Goal: Task Accomplishment & Management: Manage account settings

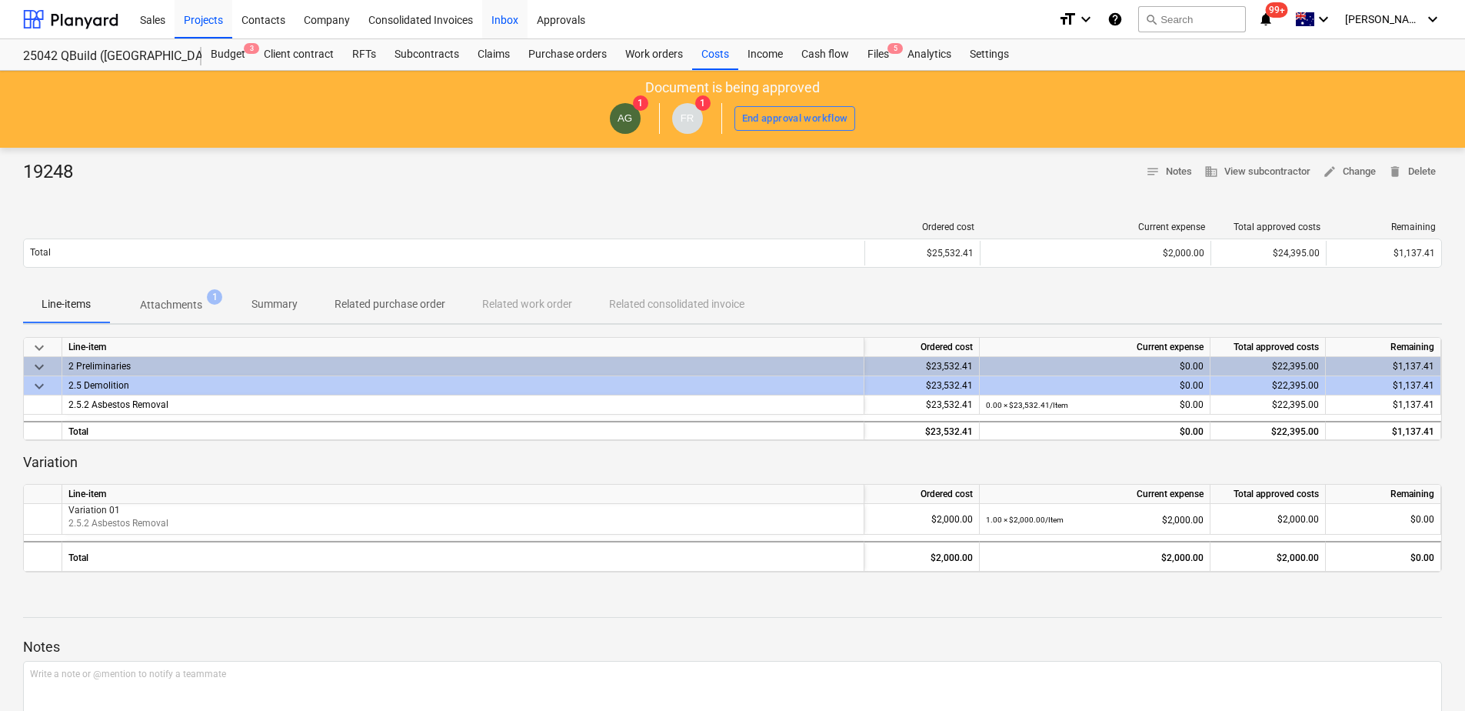
click at [496, 22] on div "Inbox" at bounding box center [504, 18] width 45 height 39
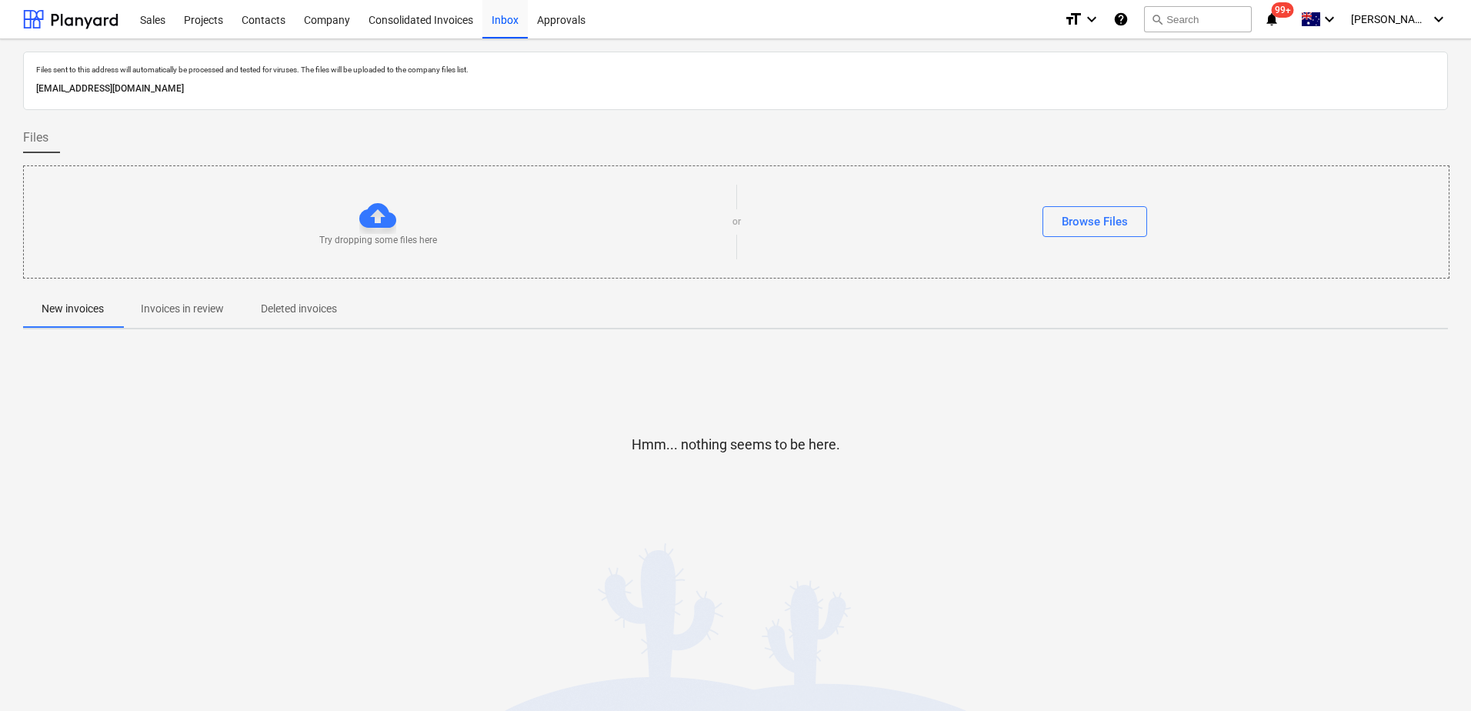
click at [219, 309] on p "Invoices in review" at bounding box center [182, 309] width 83 height 16
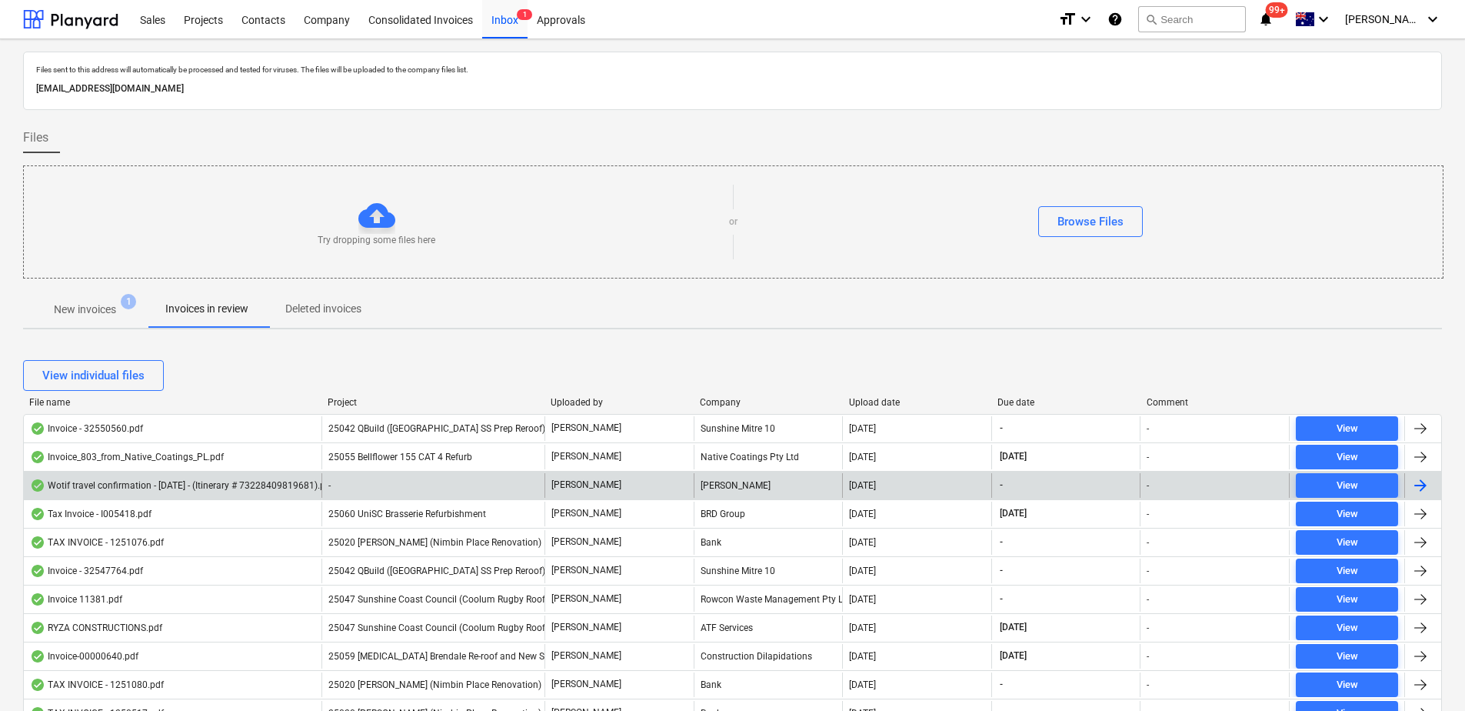
click at [402, 488] on div "-" at bounding box center [433, 485] width 223 height 25
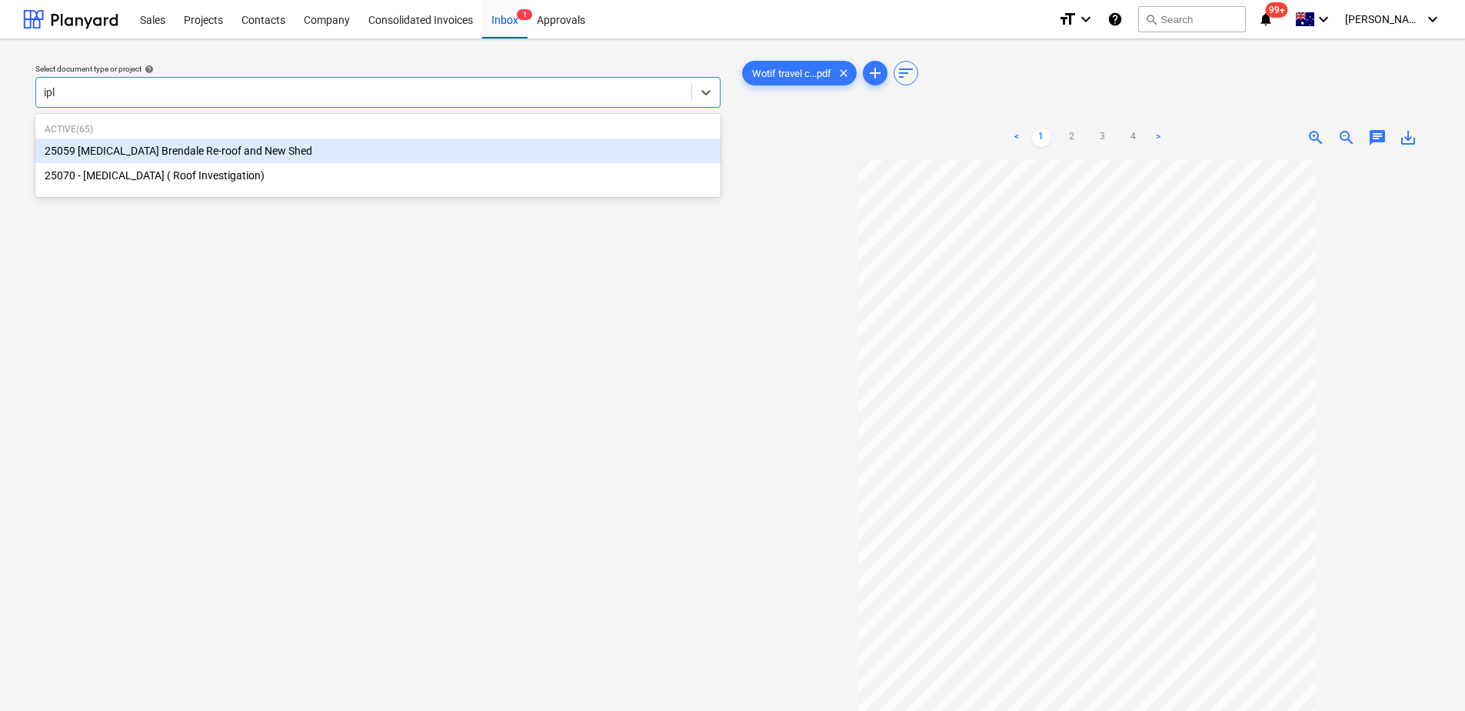
type input "iple"
click at [248, 155] on div "25059 [MEDICAL_DATA] Brendale Re-roof and New Shed" at bounding box center [377, 150] width 685 height 25
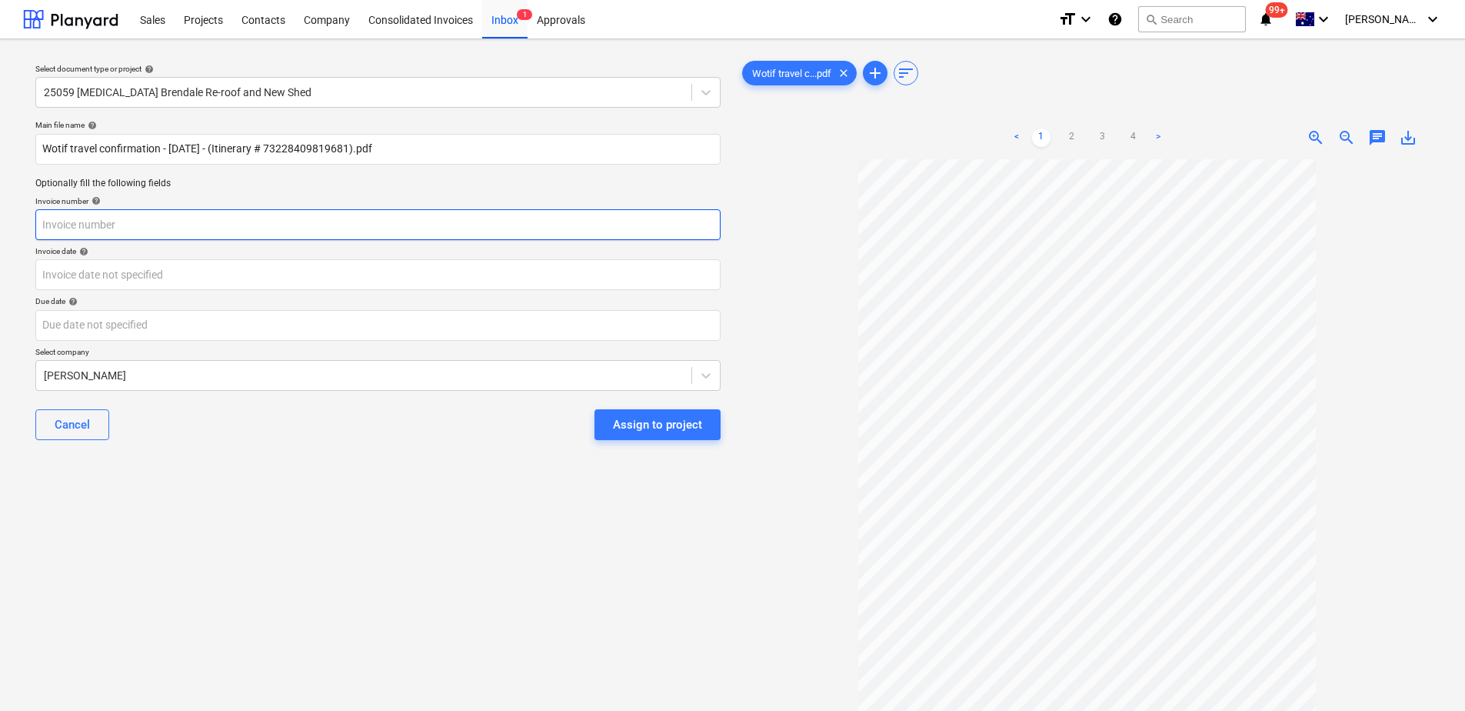
click at [108, 228] on input "text" at bounding box center [377, 224] width 685 height 31
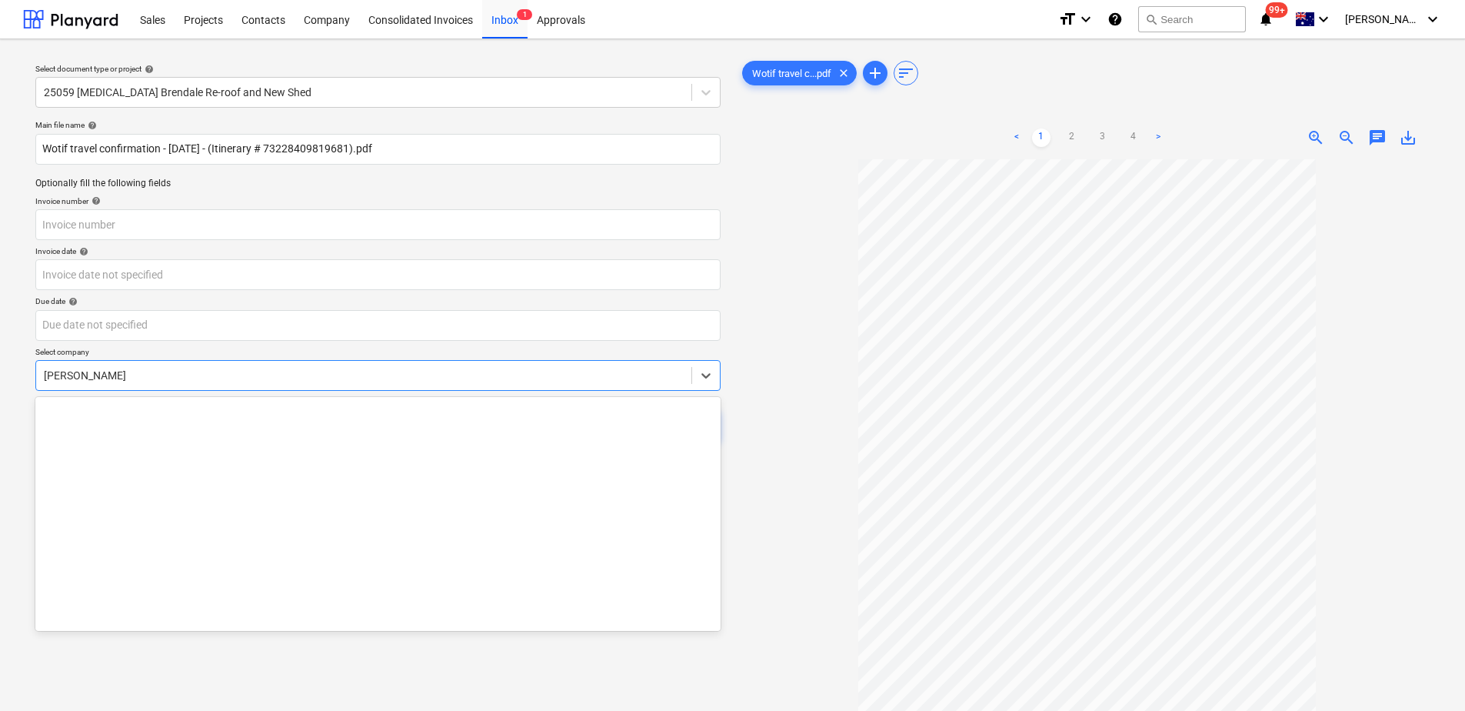
click at [161, 376] on div at bounding box center [364, 375] width 640 height 15
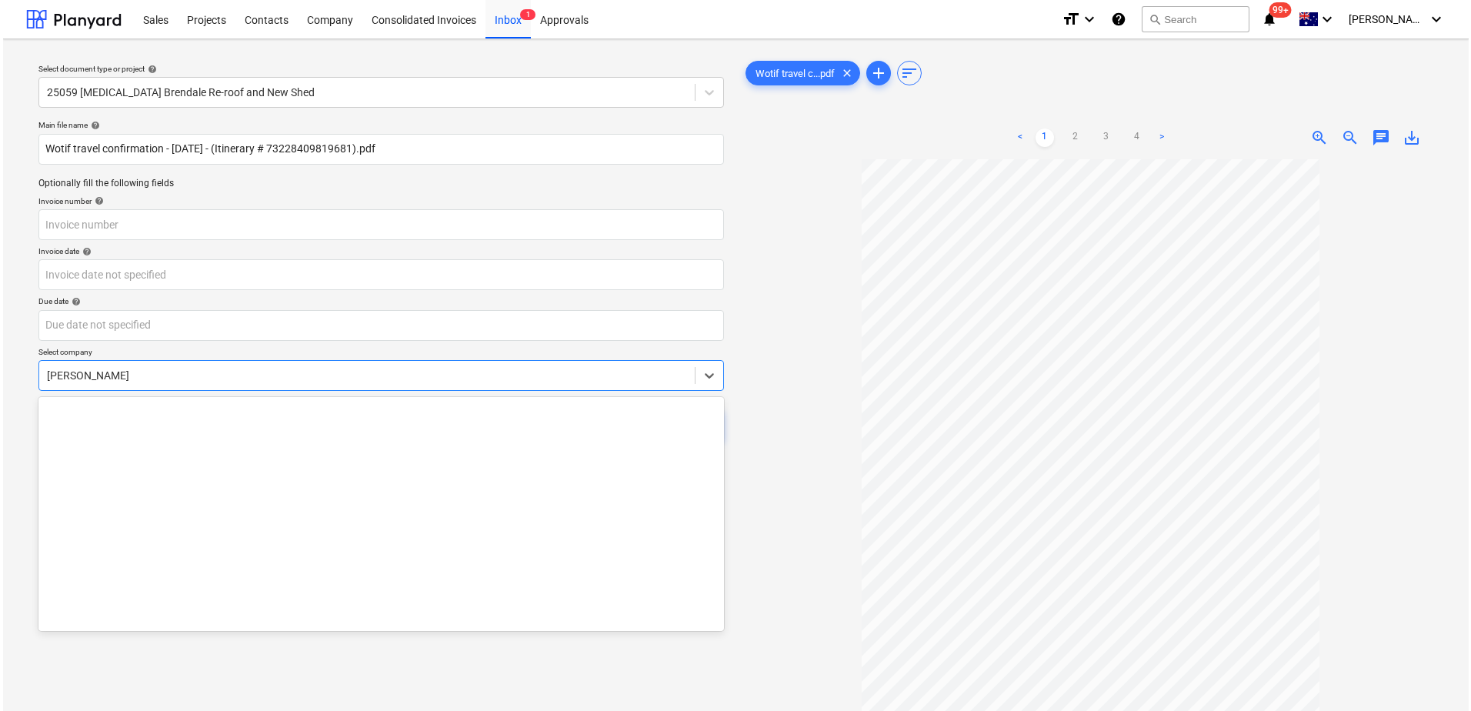
scroll to position [1615, 0]
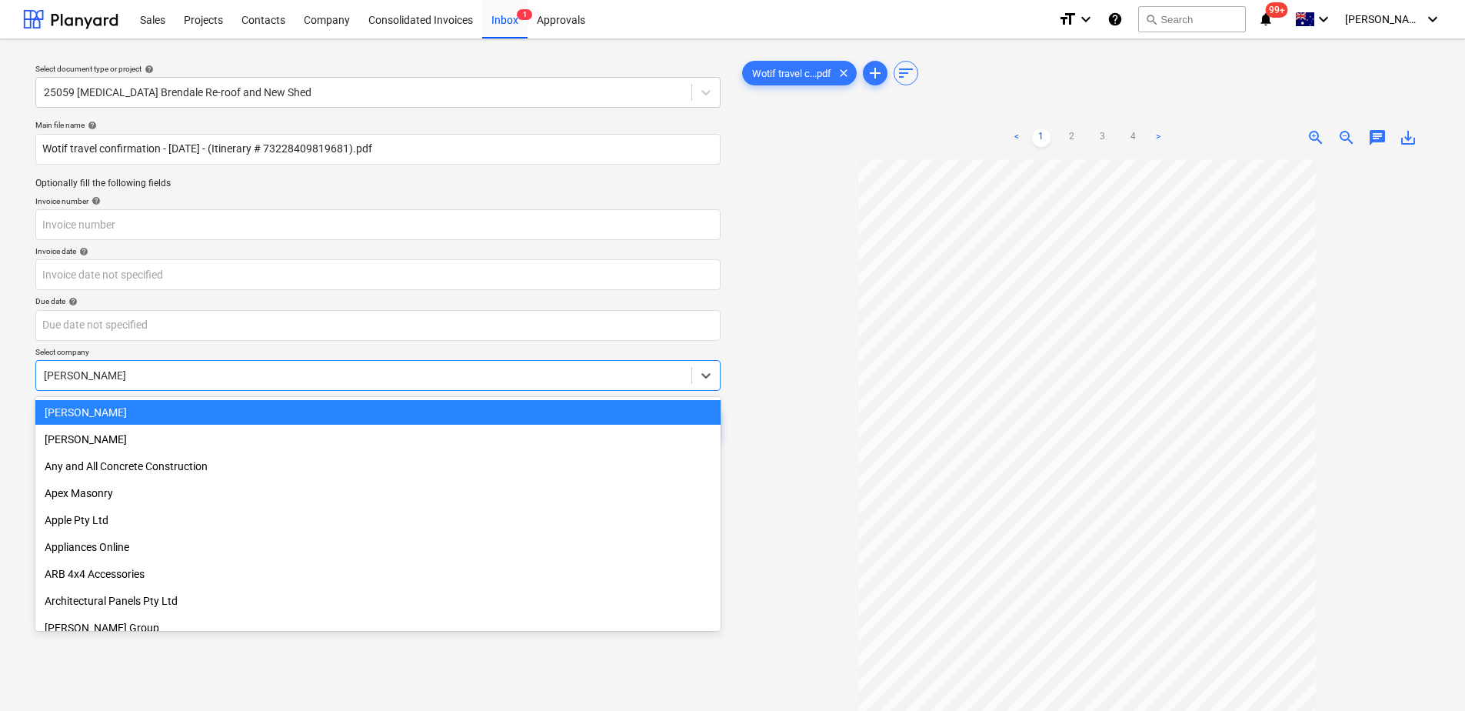
click at [155, 415] on div "[PERSON_NAME]" at bounding box center [377, 412] width 685 height 25
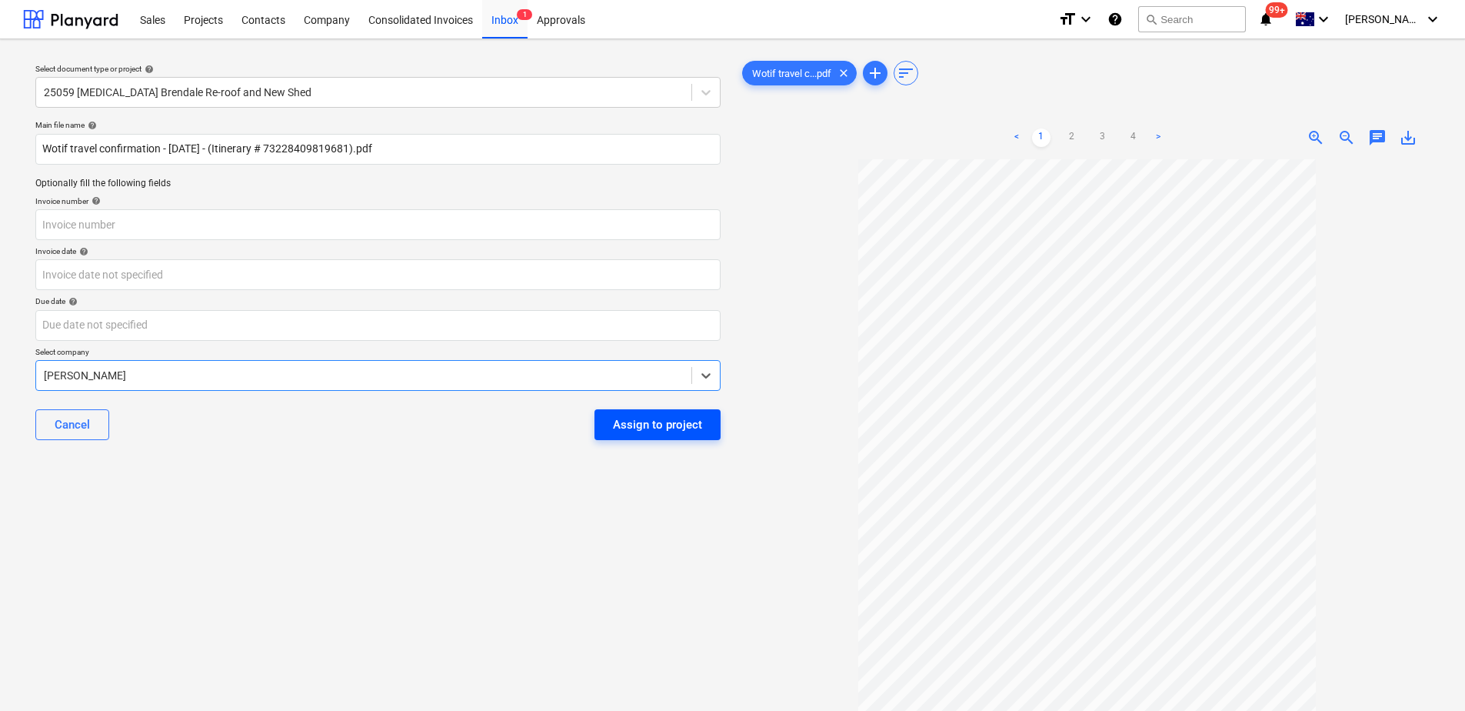
click at [648, 434] on div "Assign to project" at bounding box center [657, 425] width 89 height 20
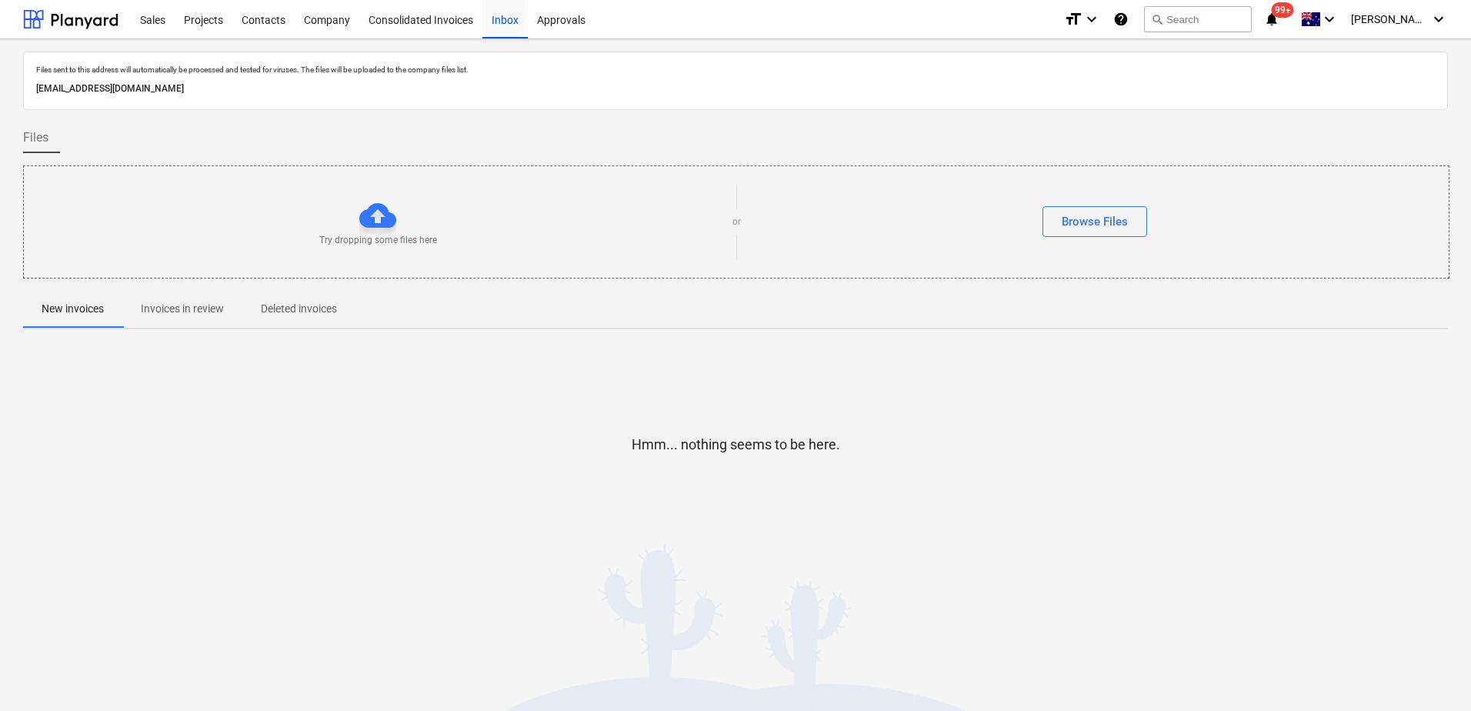
click at [158, 309] on p "Invoices in review" at bounding box center [182, 309] width 83 height 16
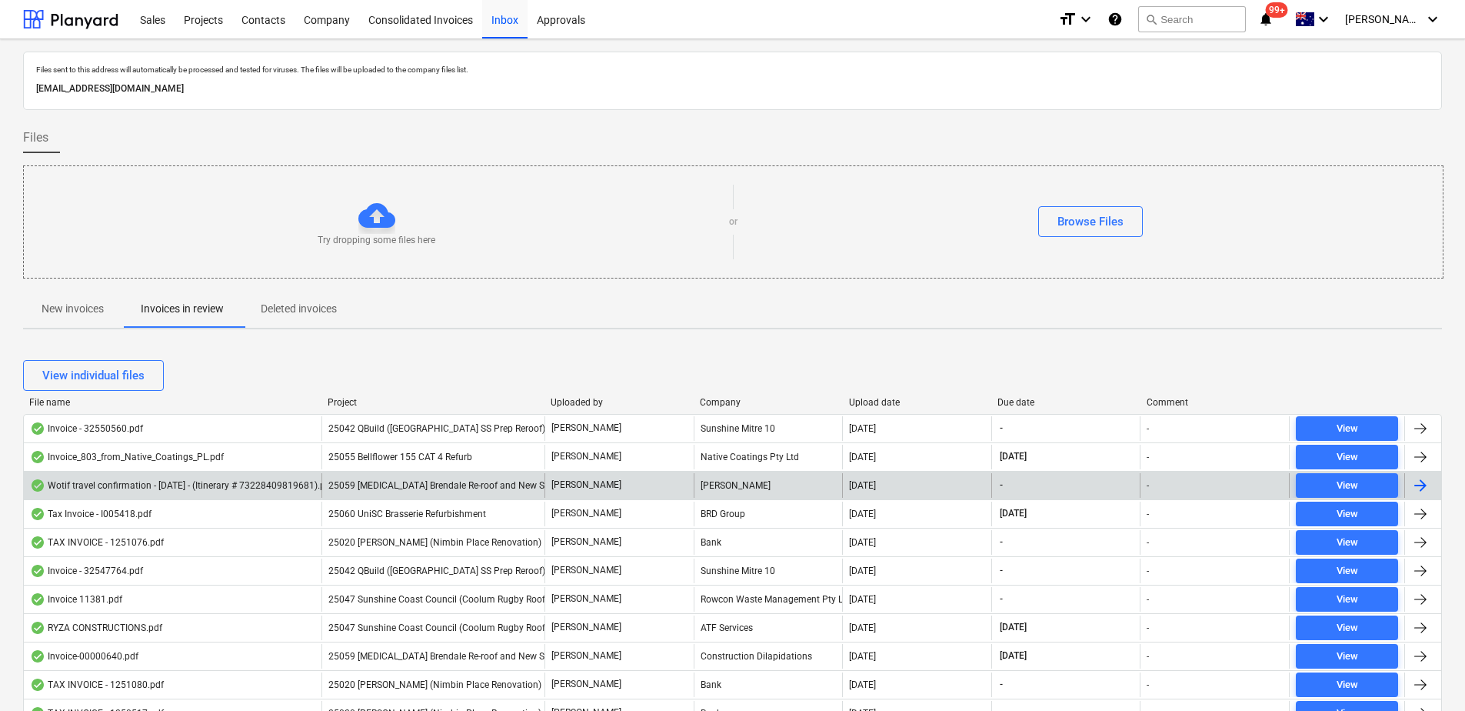
click at [406, 492] on div "25059 [MEDICAL_DATA] Brendale Re-roof and New Shed" at bounding box center [433, 485] width 223 height 25
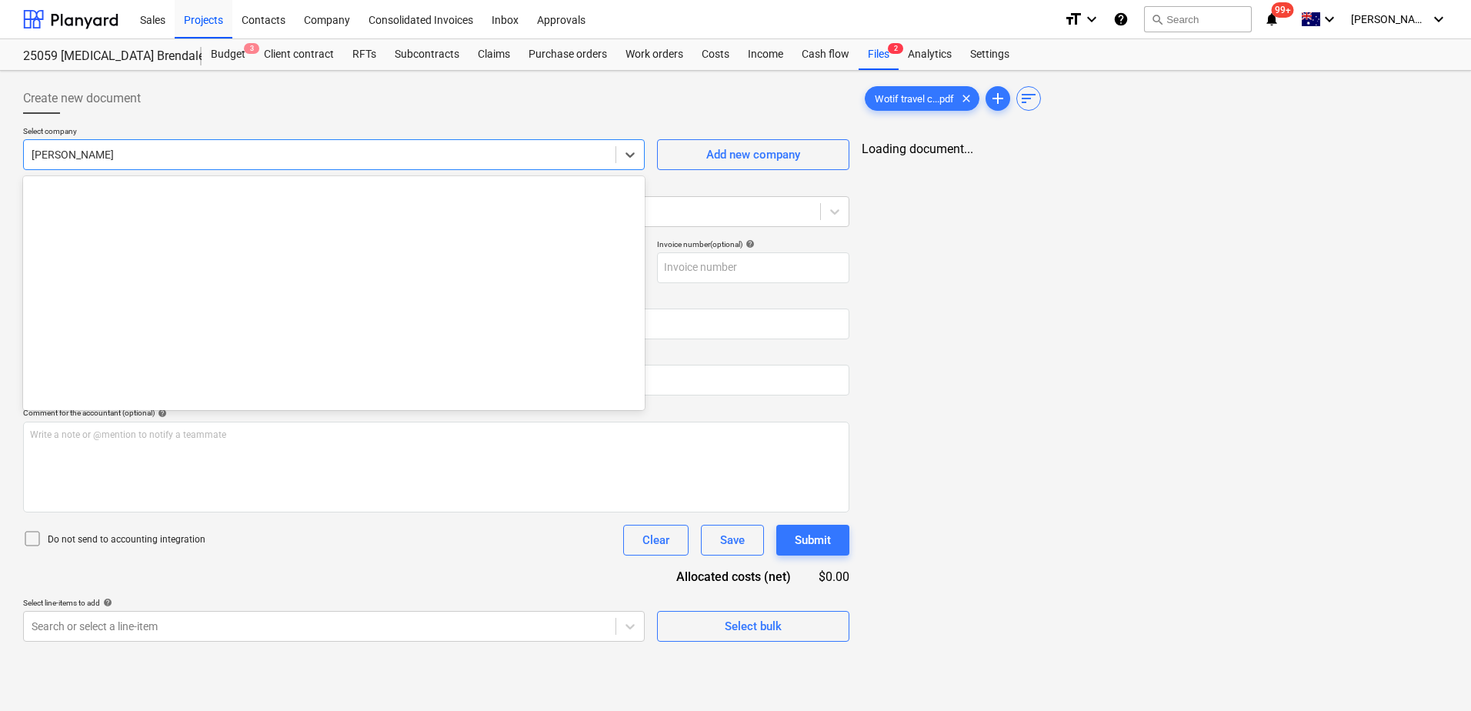
click at [135, 155] on div at bounding box center [320, 154] width 576 height 15
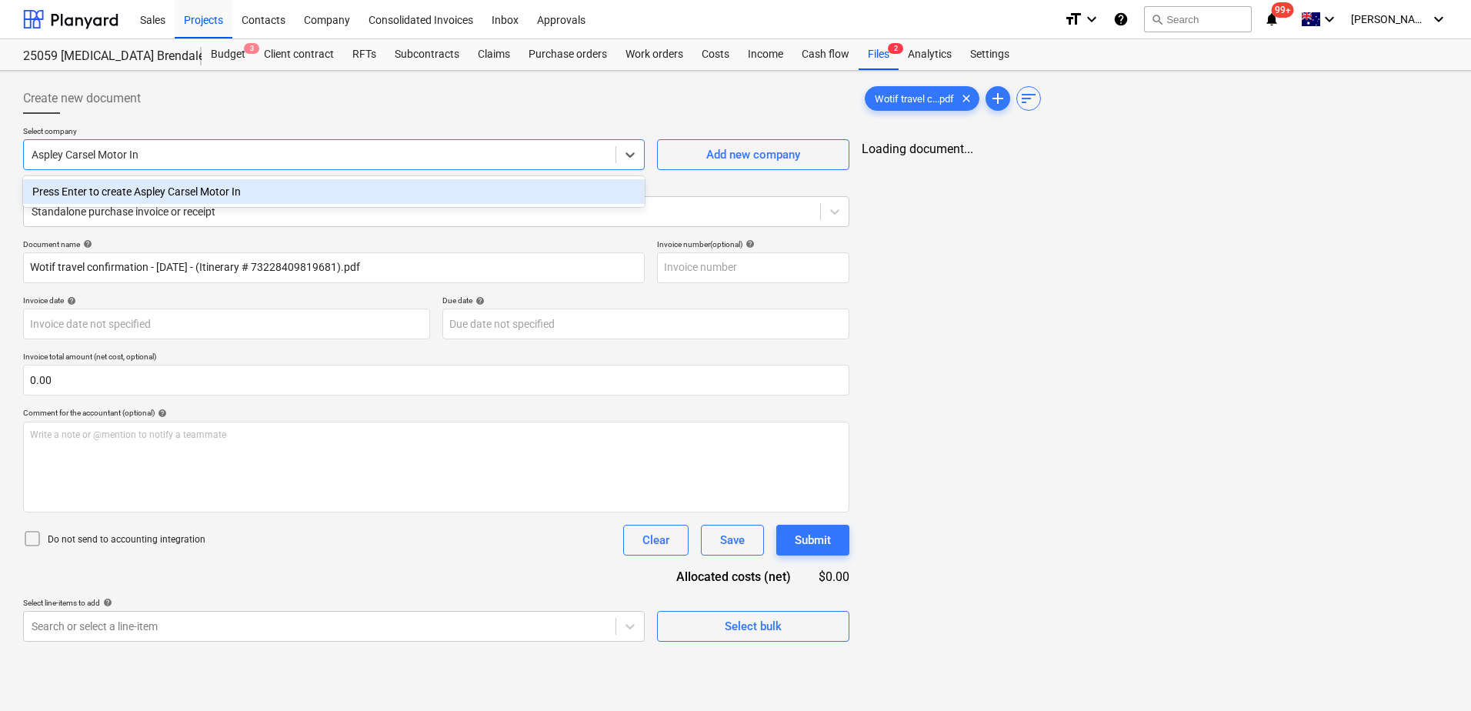
type input "Aspley Carsel Motor Inn"
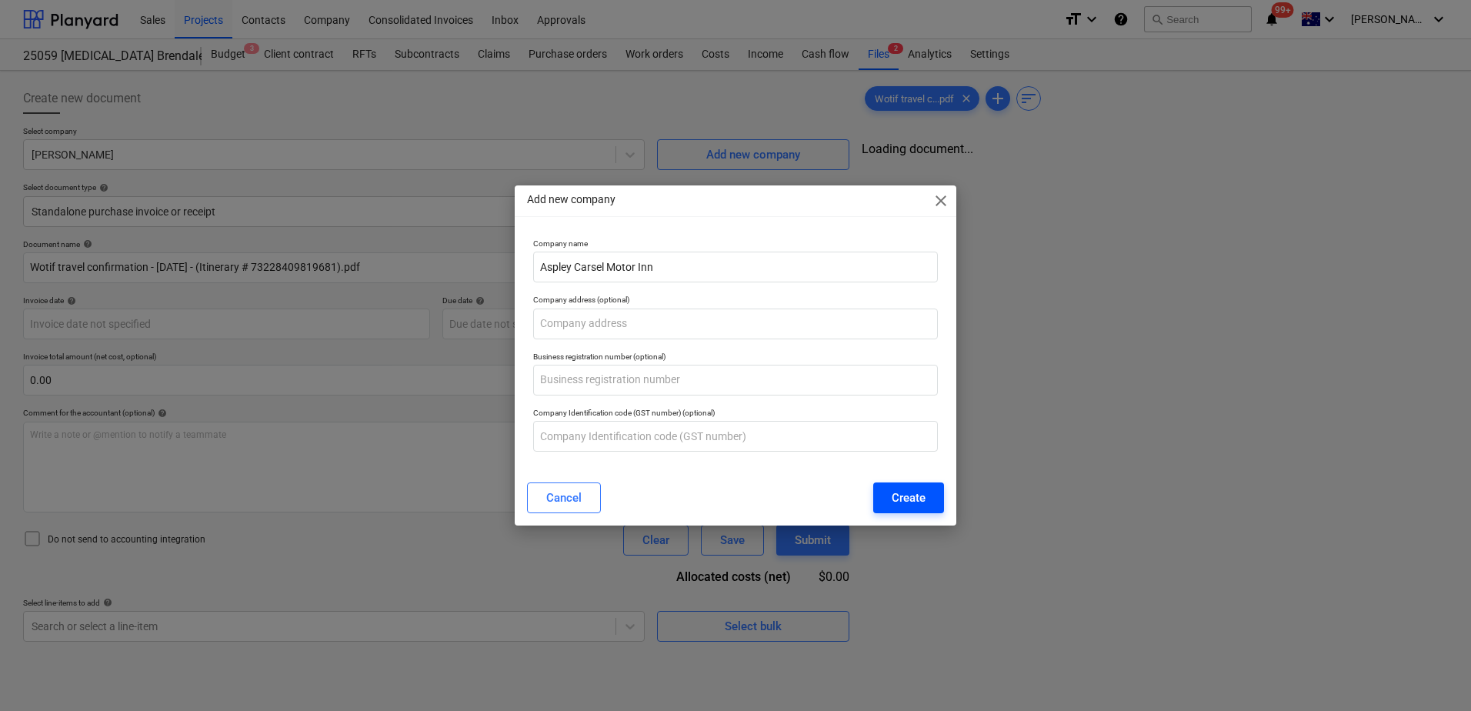
click at [920, 501] on div "Create" at bounding box center [909, 498] width 34 height 20
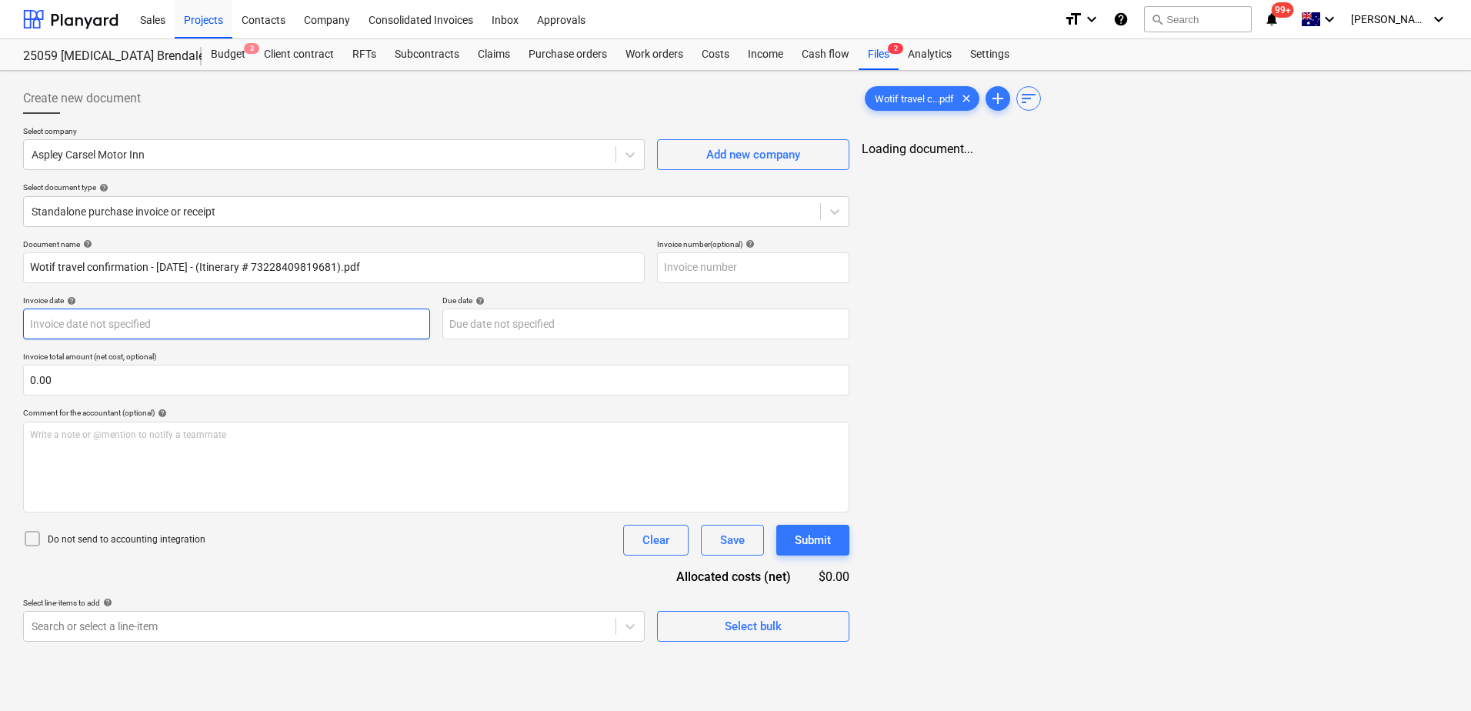
click at [140, 327] on body "Sales Projects Contacts Company Consolidated Invoices Inbox Approvals format_si…" at bounding box center [735, 355] width 1471 height 711
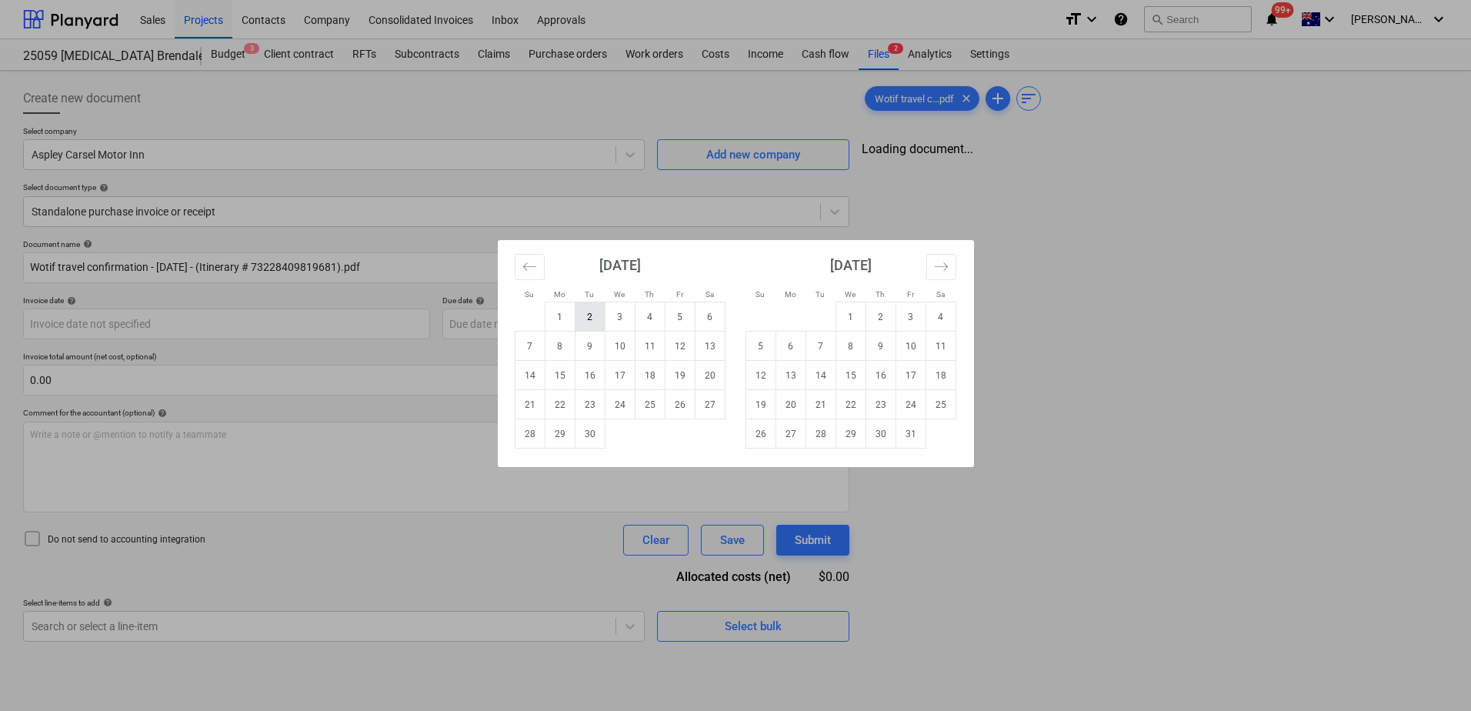
click at [595, 305] on td "2" at bounding box center [590, 316] width 30 height 29
type input "[DATE]"
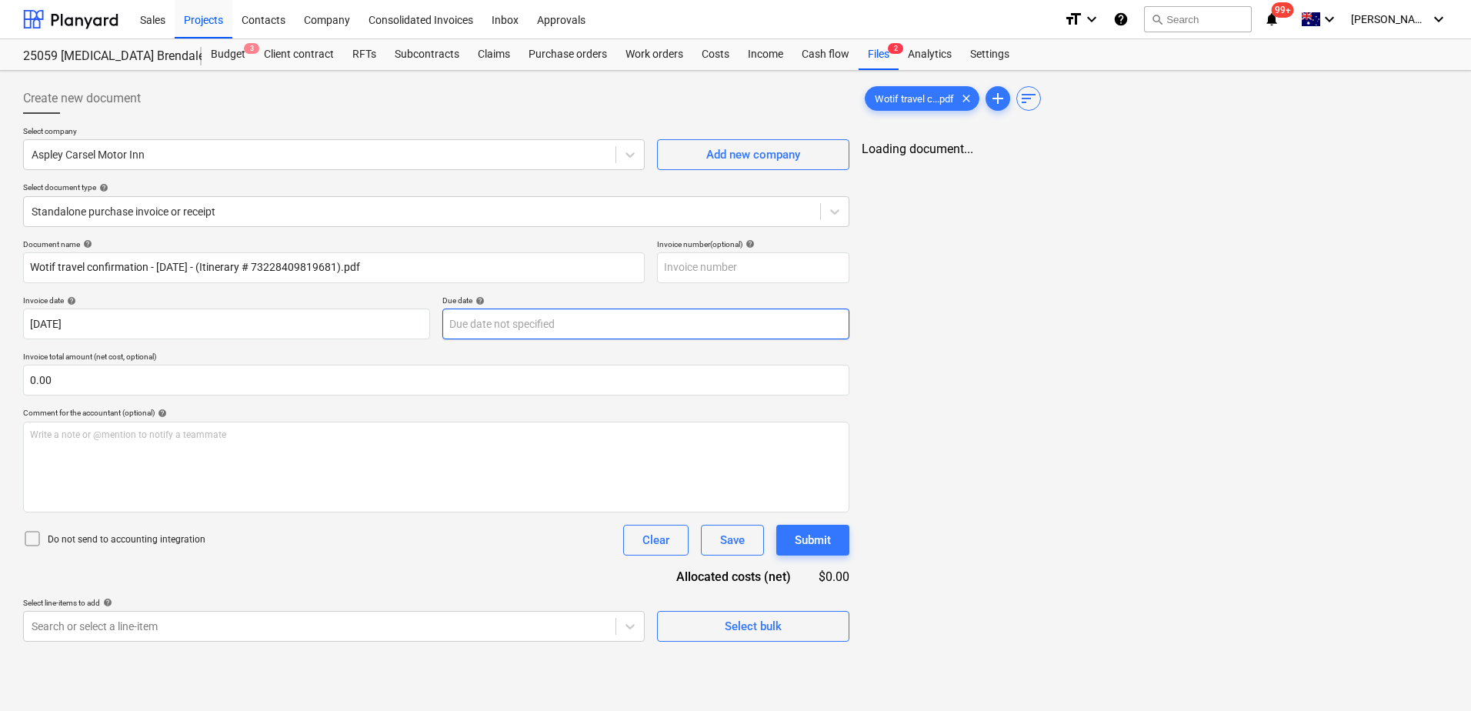
click at [520, 328] on body "Sales Projects Contacts Company Consolidated Invoices Inbox Approvals format_si…" at bounding box center [735, 355] width 1471 height 711
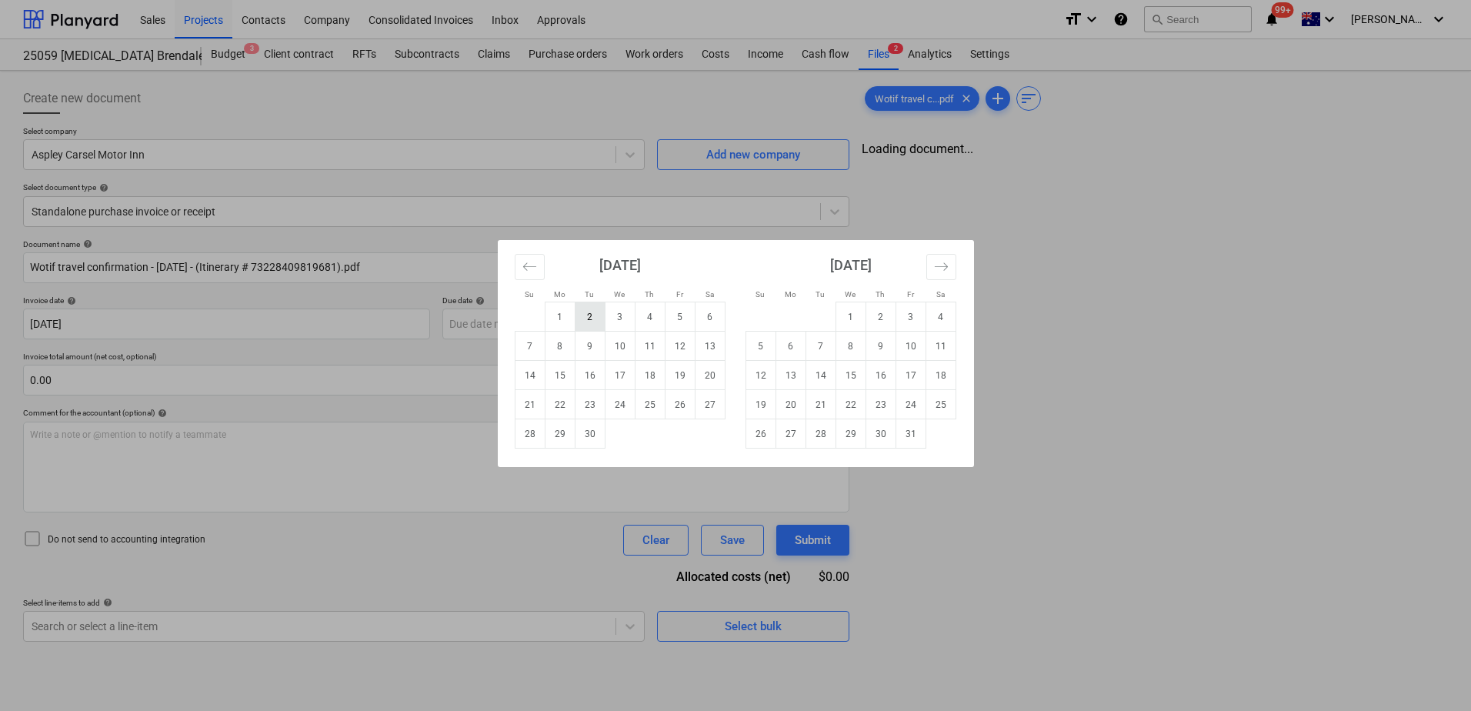
click at [586, 323] on td "2" at bounding box center [590, 316] width 30 height 29
type input "[DATE]"
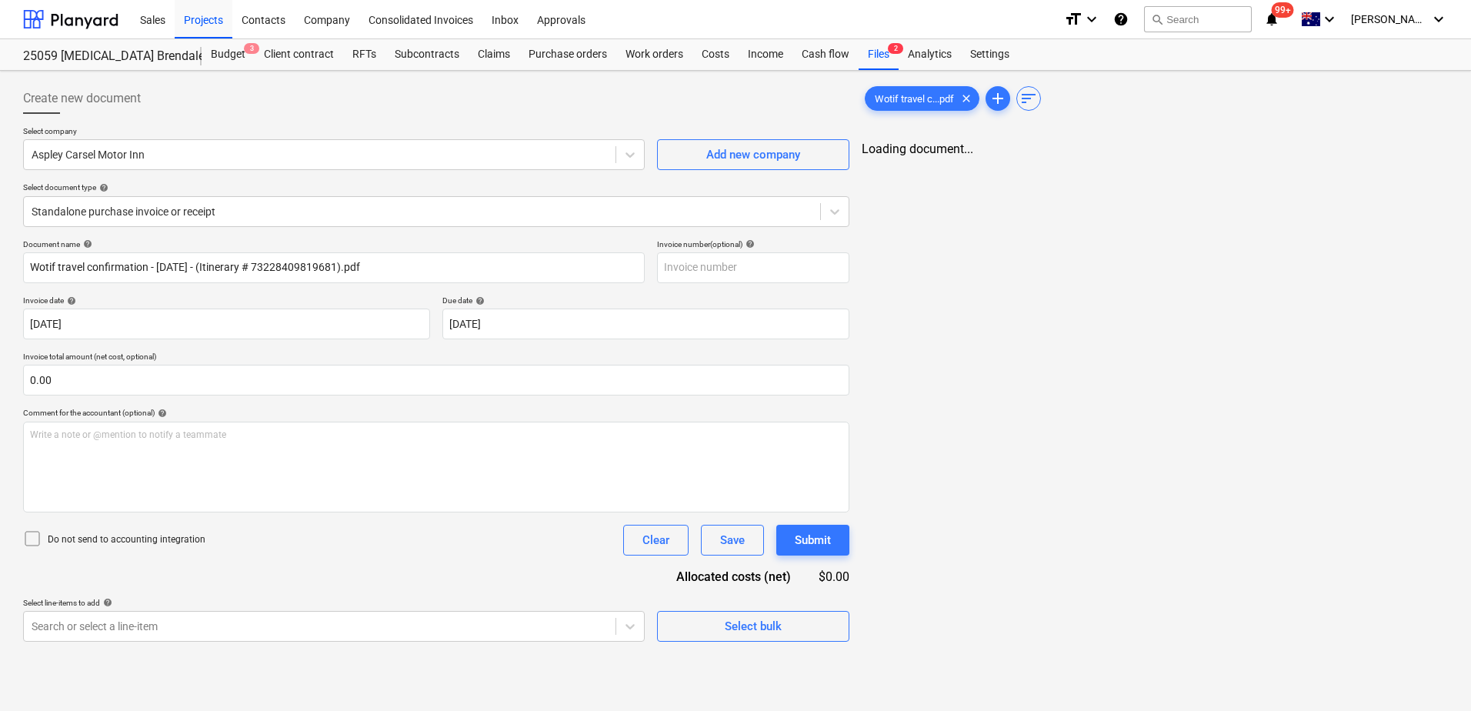
click at [245, 571] on div "Document name help Wotif travel confirmation - [DATE] - (Itinerary # 7322840981…" at bounding box center [436, 440] width 826 height 402
click at [237, 629] on body "Sales Projects Contacts Company Consolidated Invoices Inbox Approvals format_si…" at bounding box center [735, 355] width 1471 height 711
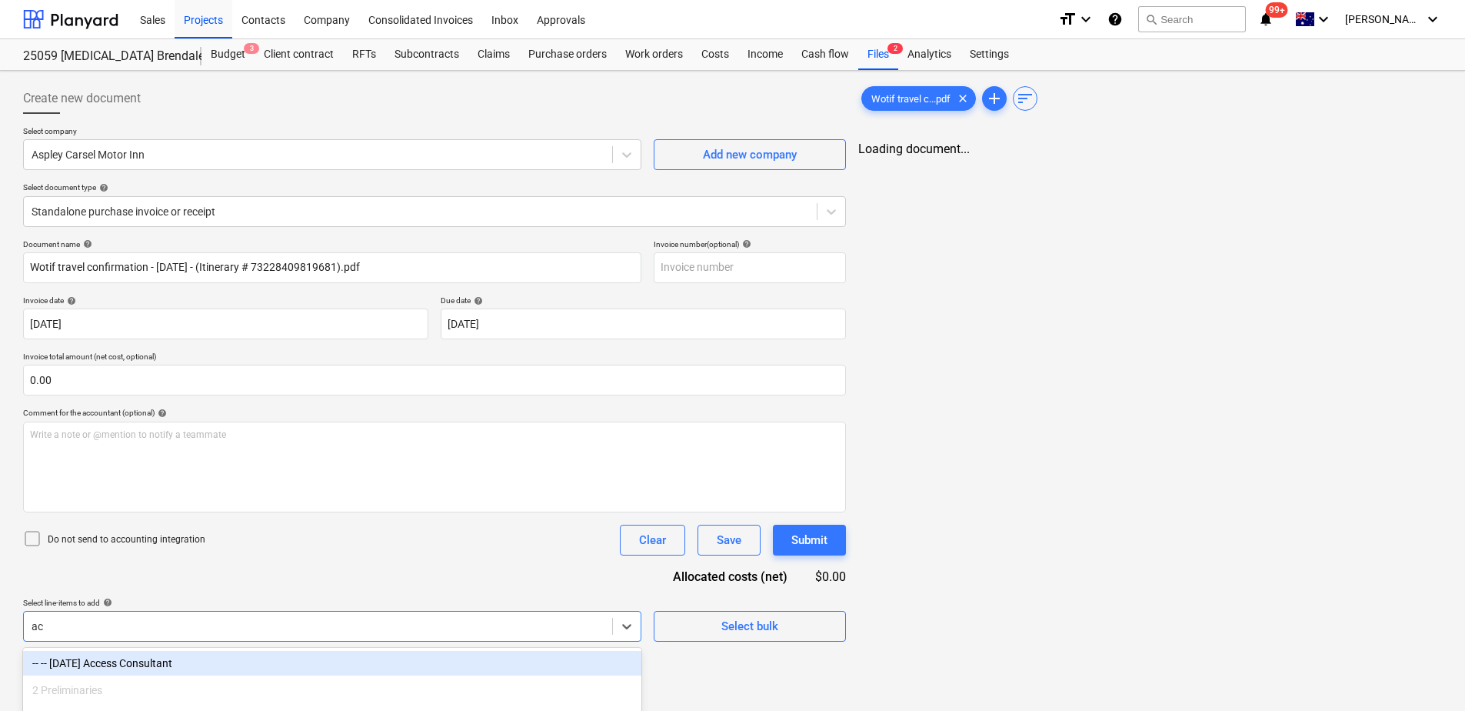
type input "a"
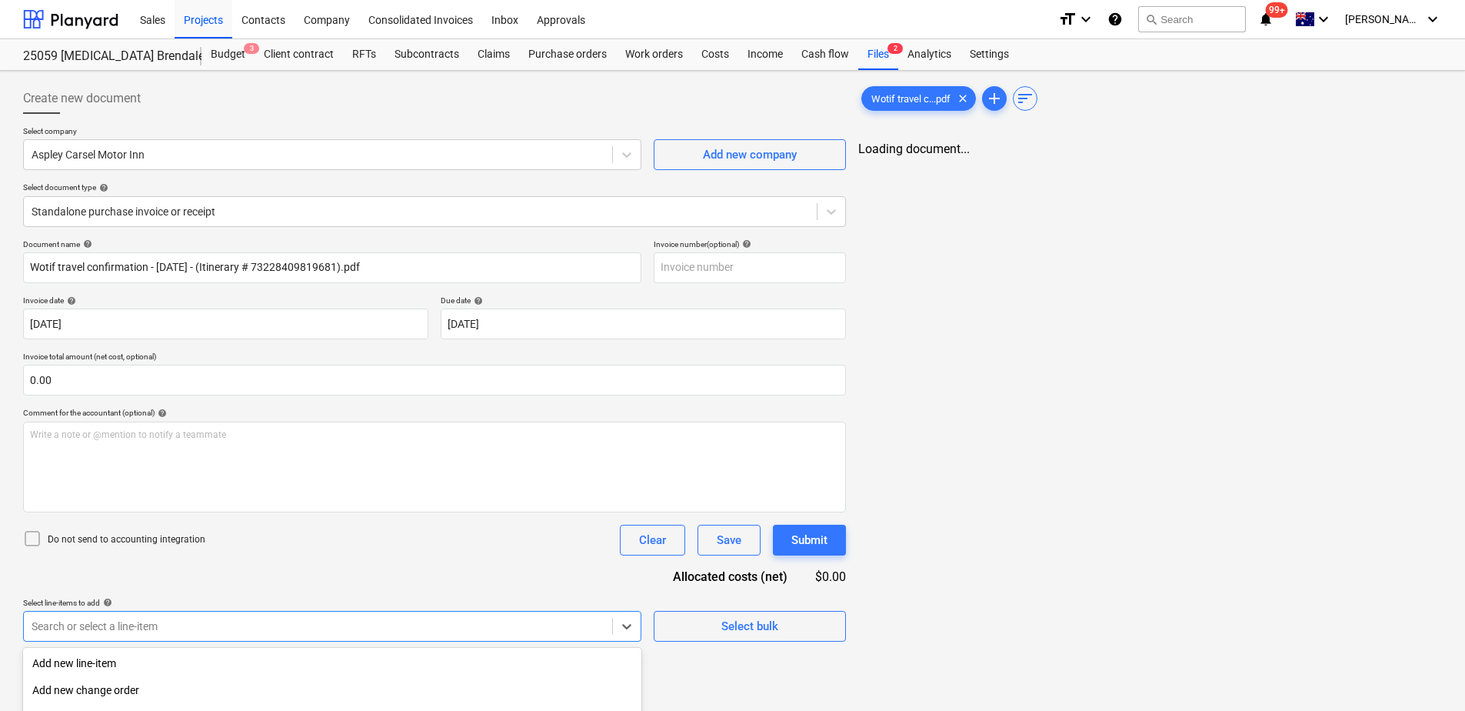
click at [427, 568] on div "Document name help Wotif travel confirmation - [DATE] - (Itinerary # 7322840981…" at bounding box center [434, 440] width 823 height 402
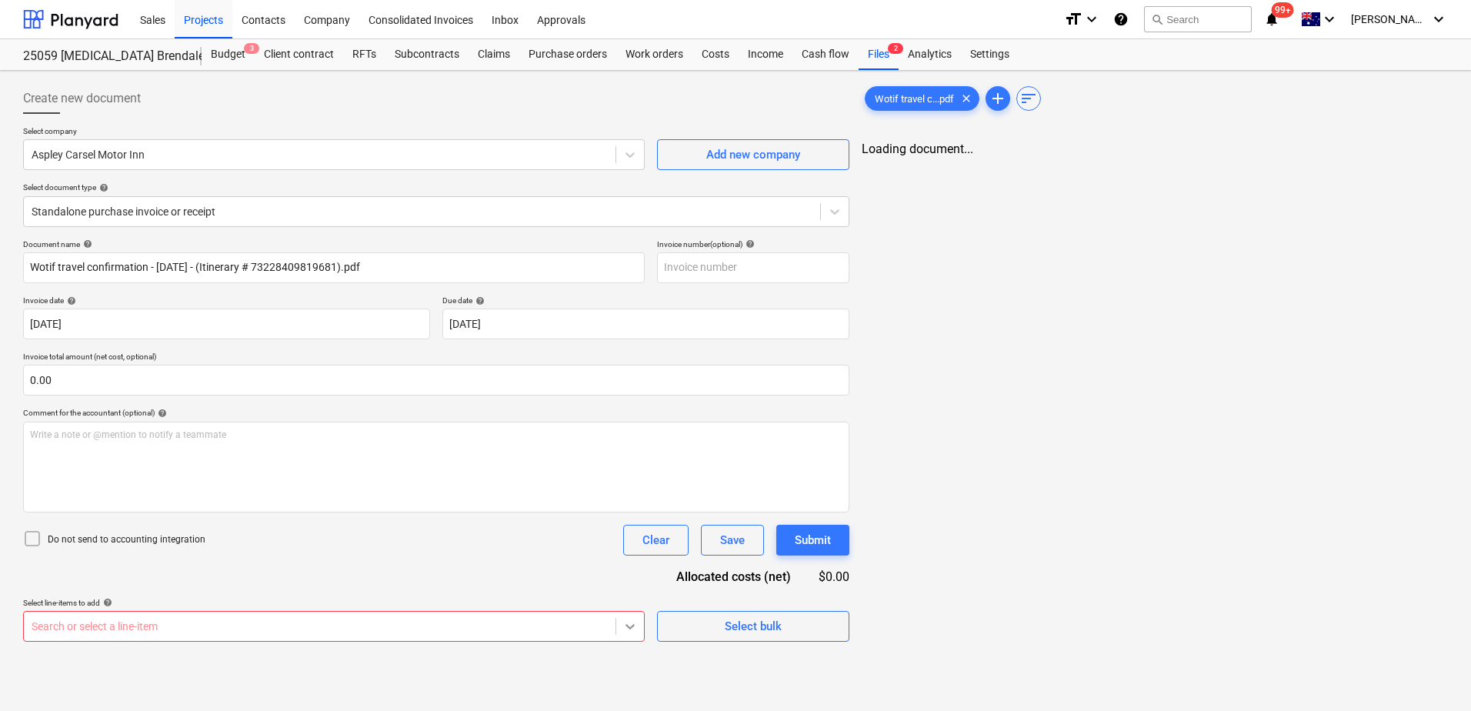
click at [622, 627] on body "Sales Projects Contacts Company Consolidated Invoices Inbox Approvals format_si…" at bounding box center [735, 355] width 1471 height 711
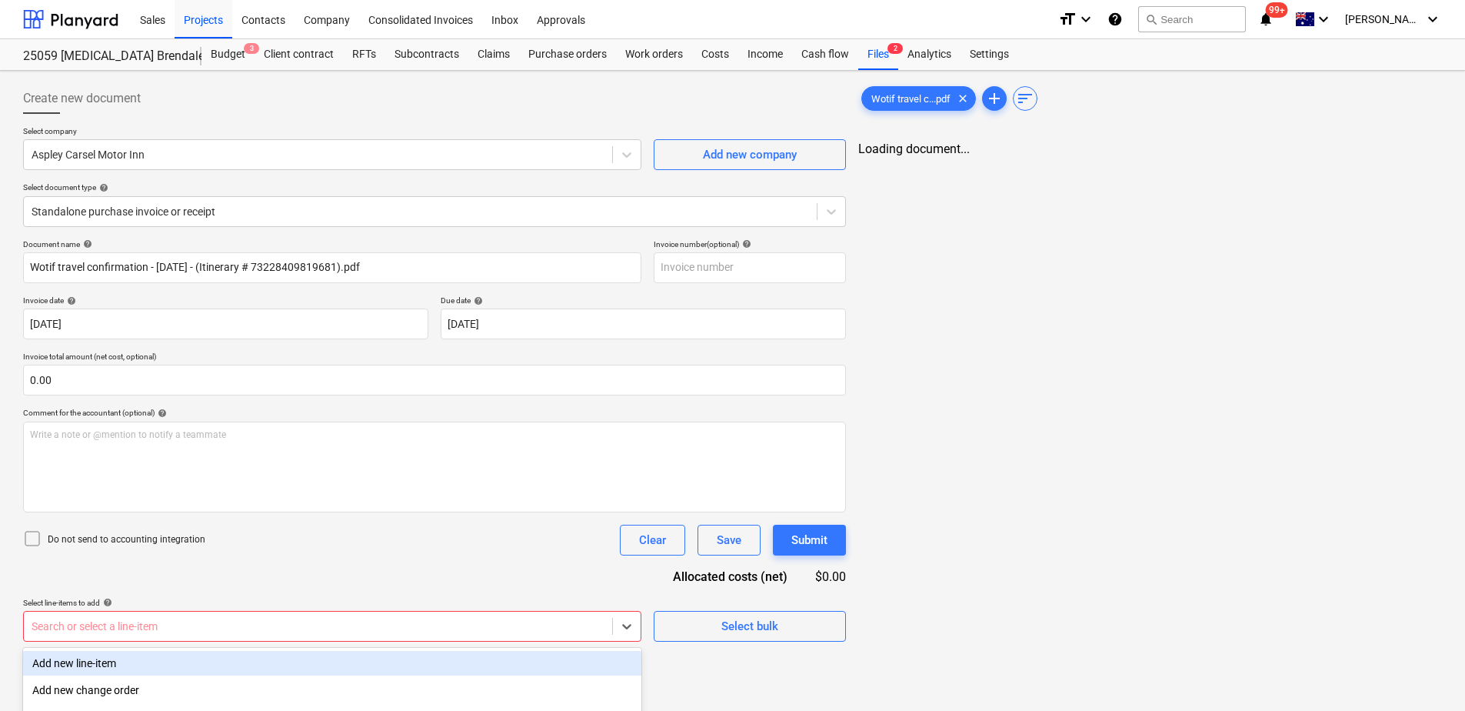
click at [112, 664] on div "Add new line-item" at bounding box center [332, 663] width 618 height 25
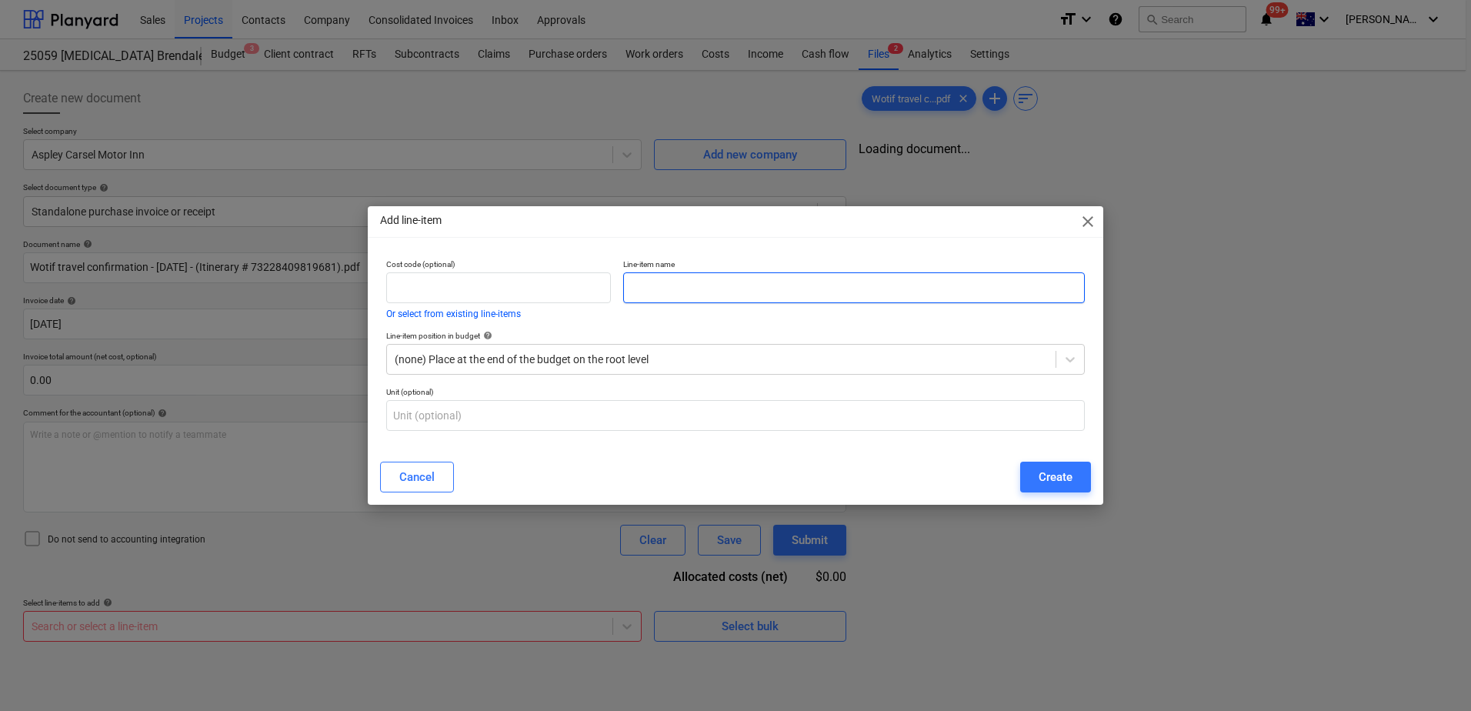
click at [658, 291] on input "text" at bounding box center [854, 287] width 462 height 31
type input "Site Accommodation"
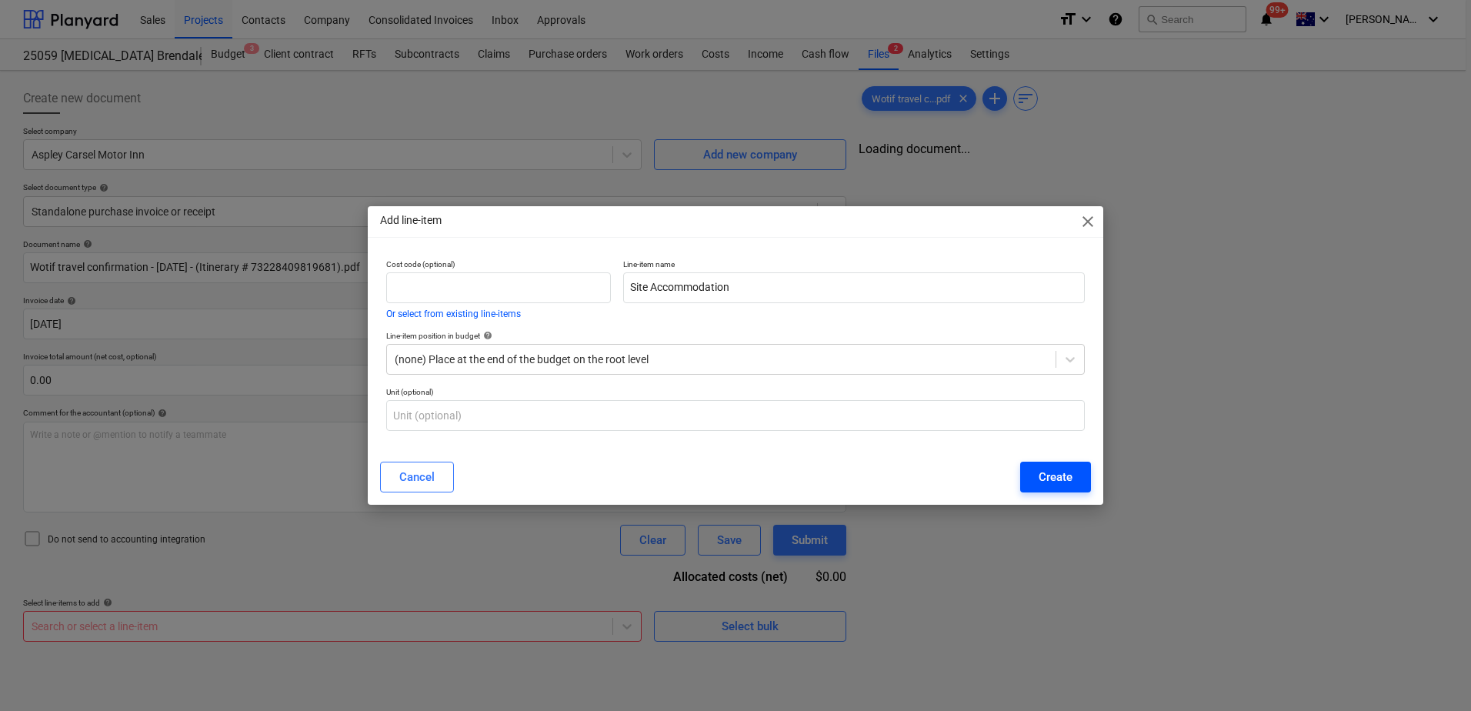
click at [1052, 474] on div "Create" at bounding box center [1056, 477] width 34 height 20
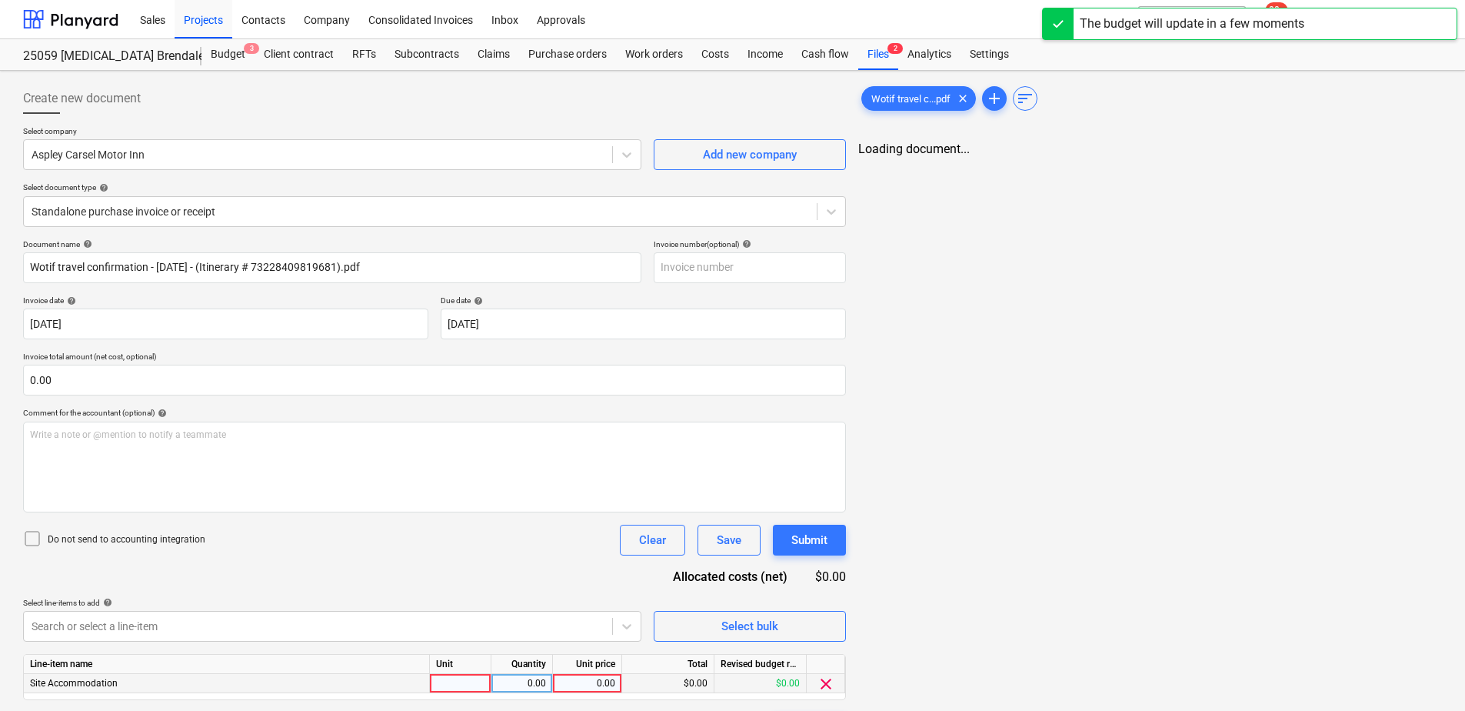
click at [450, 675] on div at bounding box center [461, 683] width 62 height 19
type input "Item"
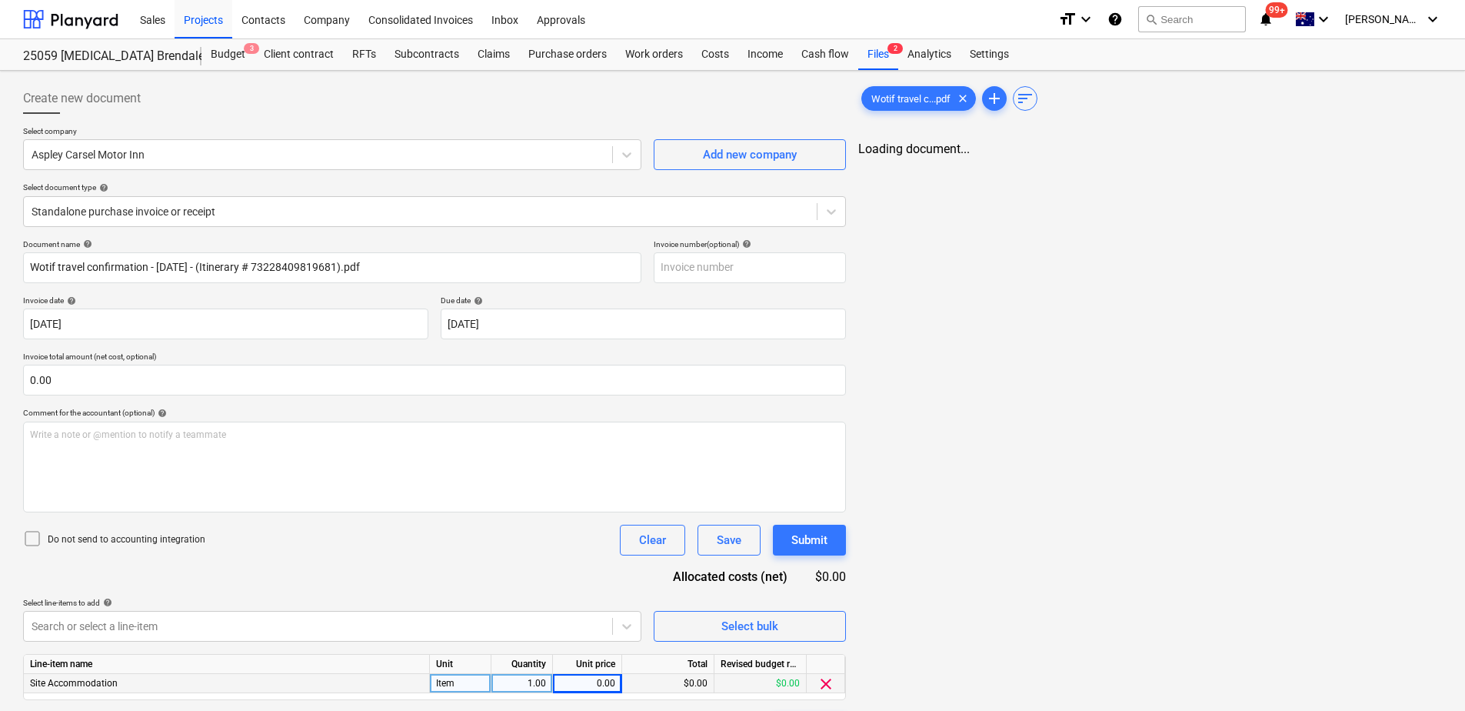
click at [593, 685] on div "0.00" at bounding box center [587, 683] width 56 height 19
type input "165.27"
click at [924, 103] on span "Wotif travel c...pdf" at bounding box center [911, 99] width 98 height 12
click at [508, 555] on div "Do not send to accounting integration Clear Save Submit" at bounding box center [434, 540] width 823 height 31
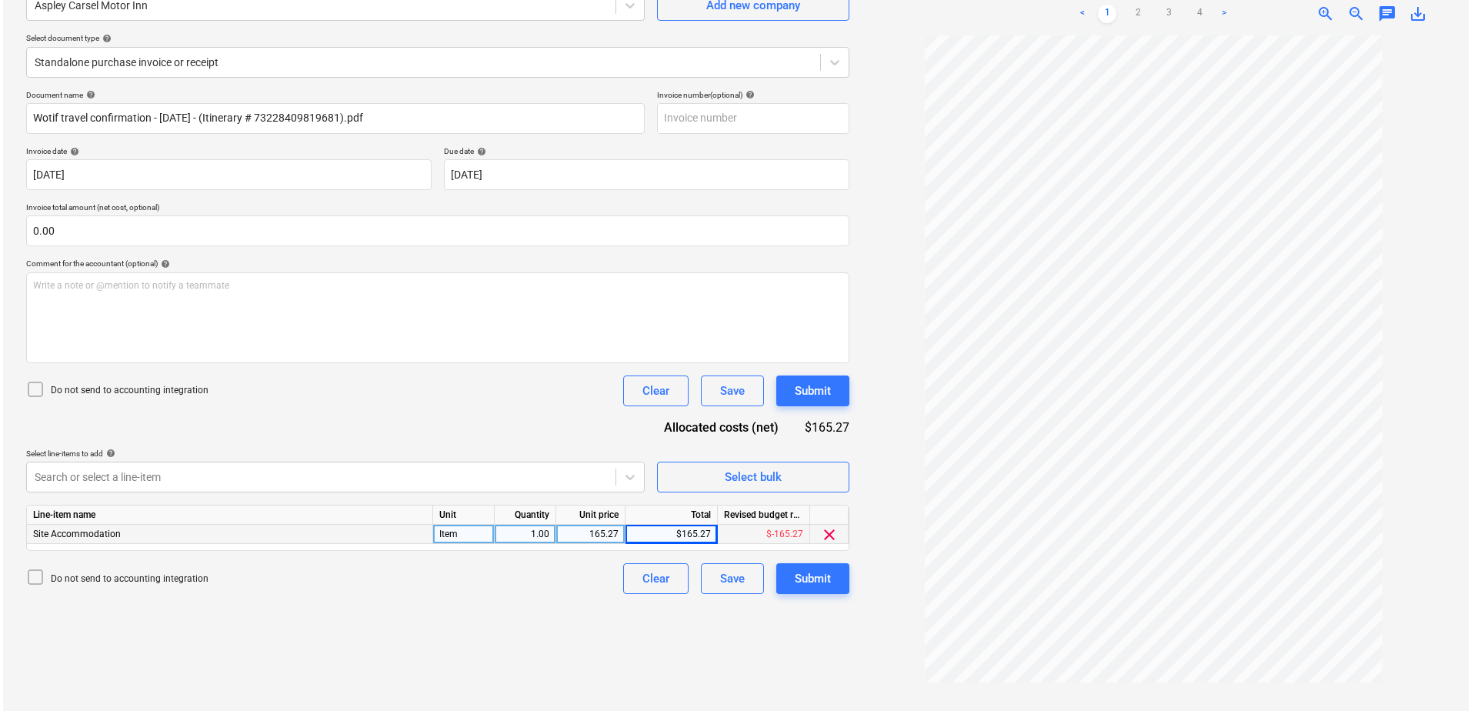
scroll to position [154, 0]
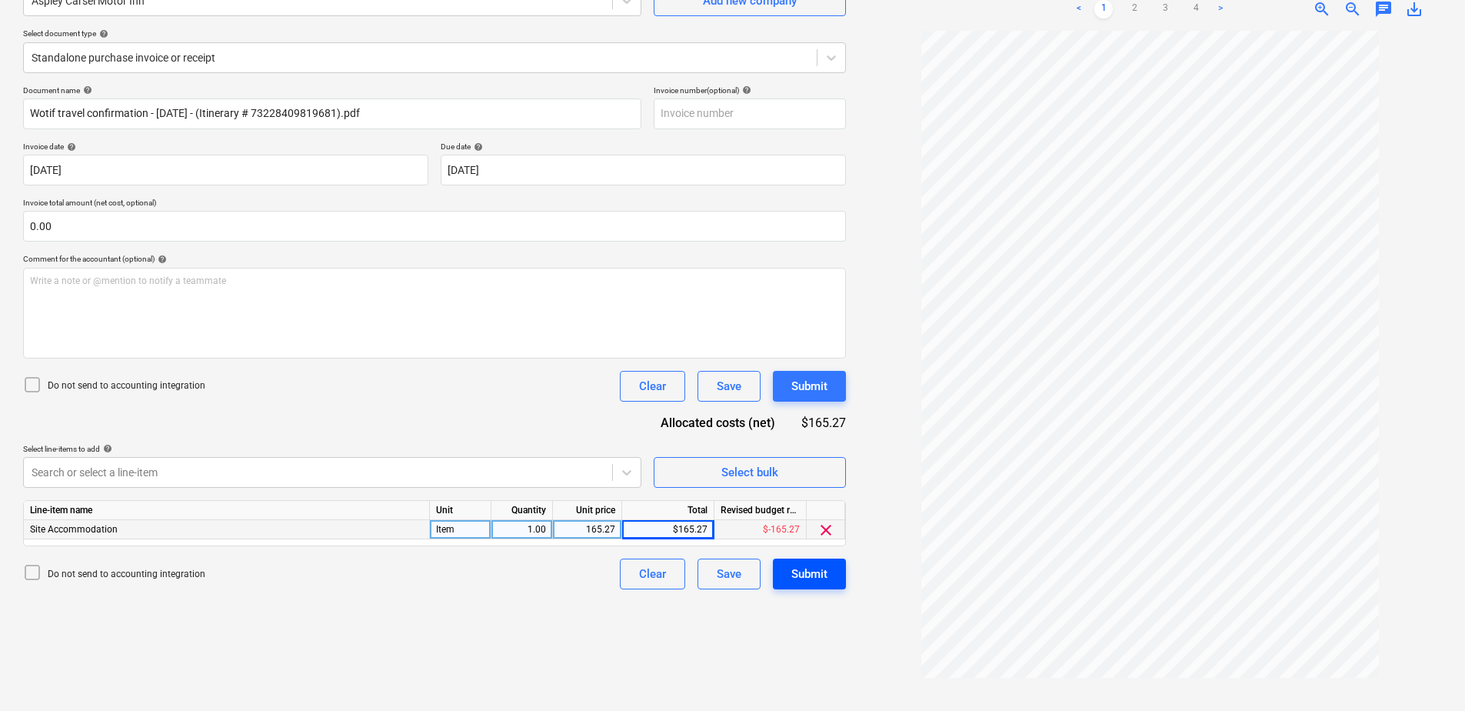
click at [799, 580] on div "Submit" at bounding box center [810, 574] width 36 height 20
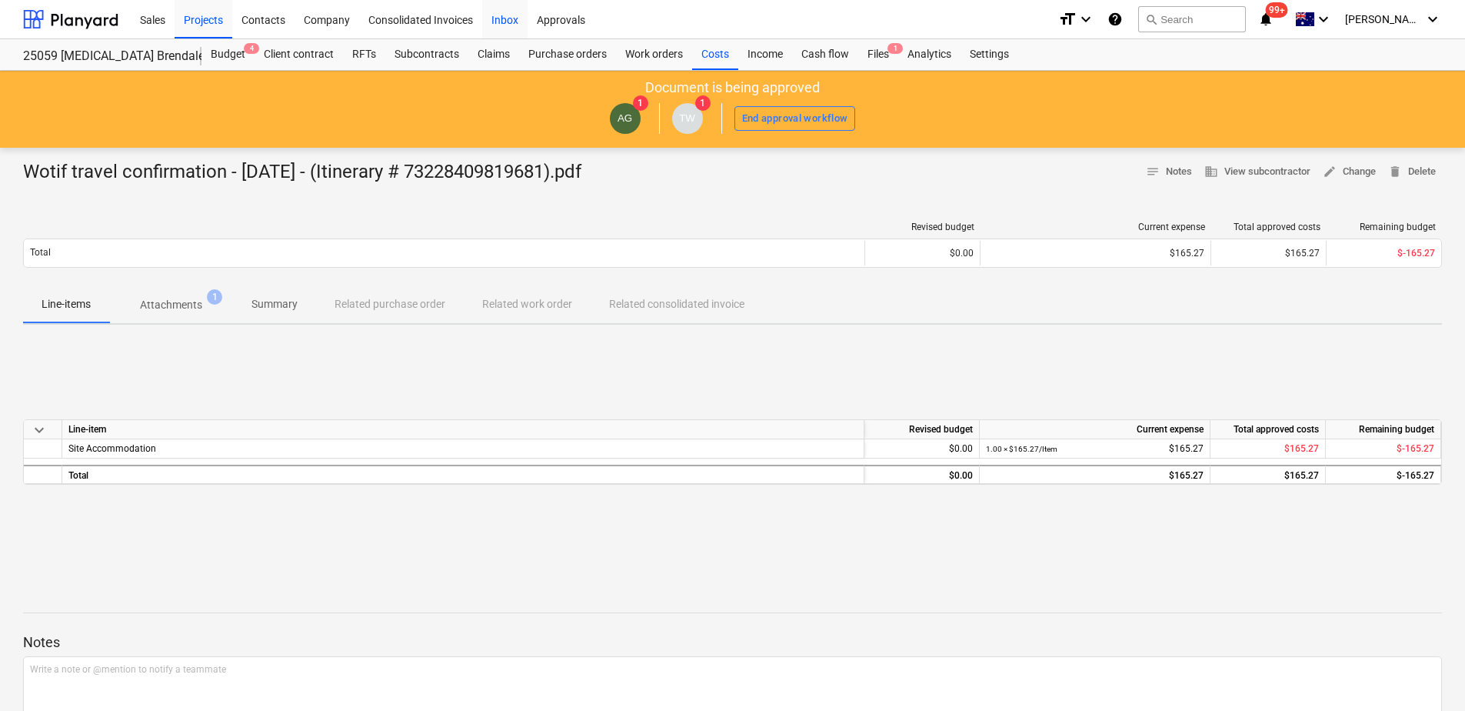
click at [504, 22] on div "Inbox" at bounding box center [504, 18] width 45 height 39
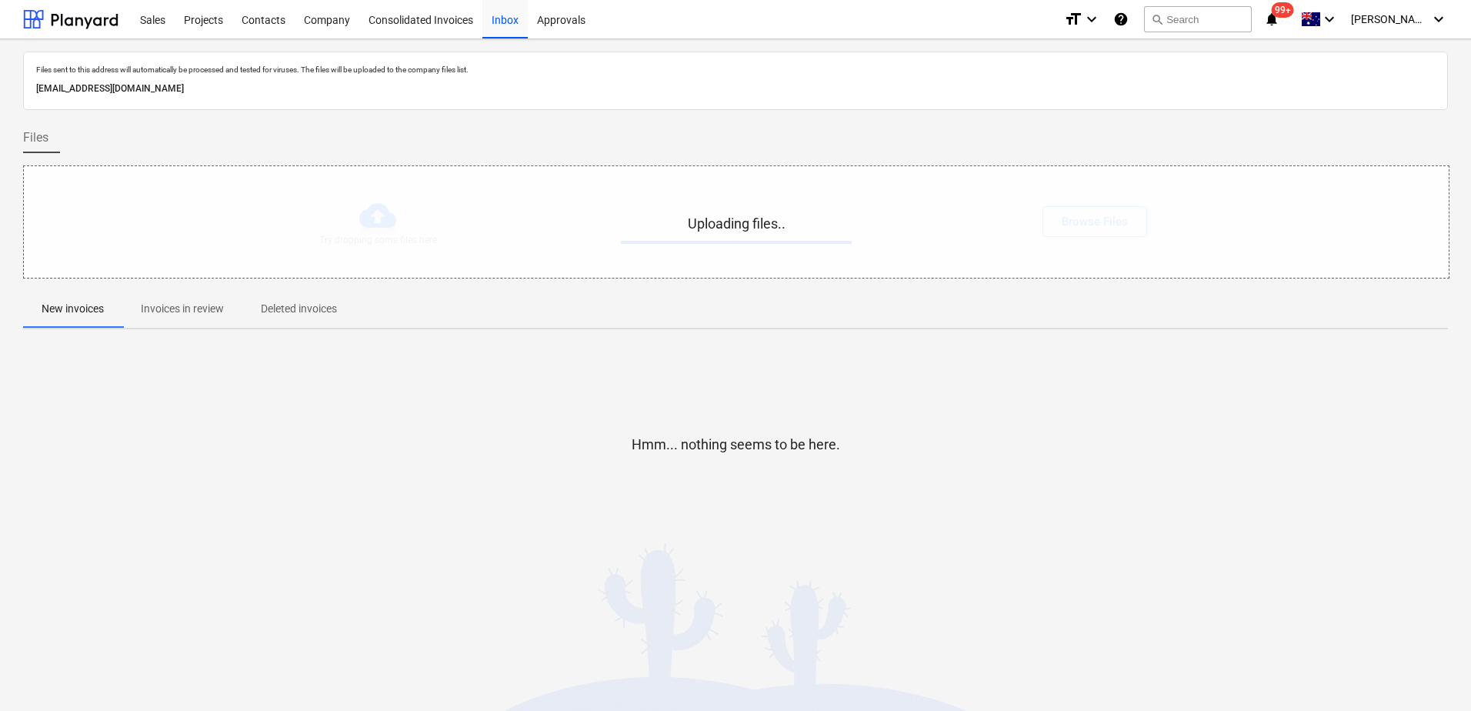
click at [161, 312] on p "Invoices in review" at bounding box center [182, 309] width 83 height 16
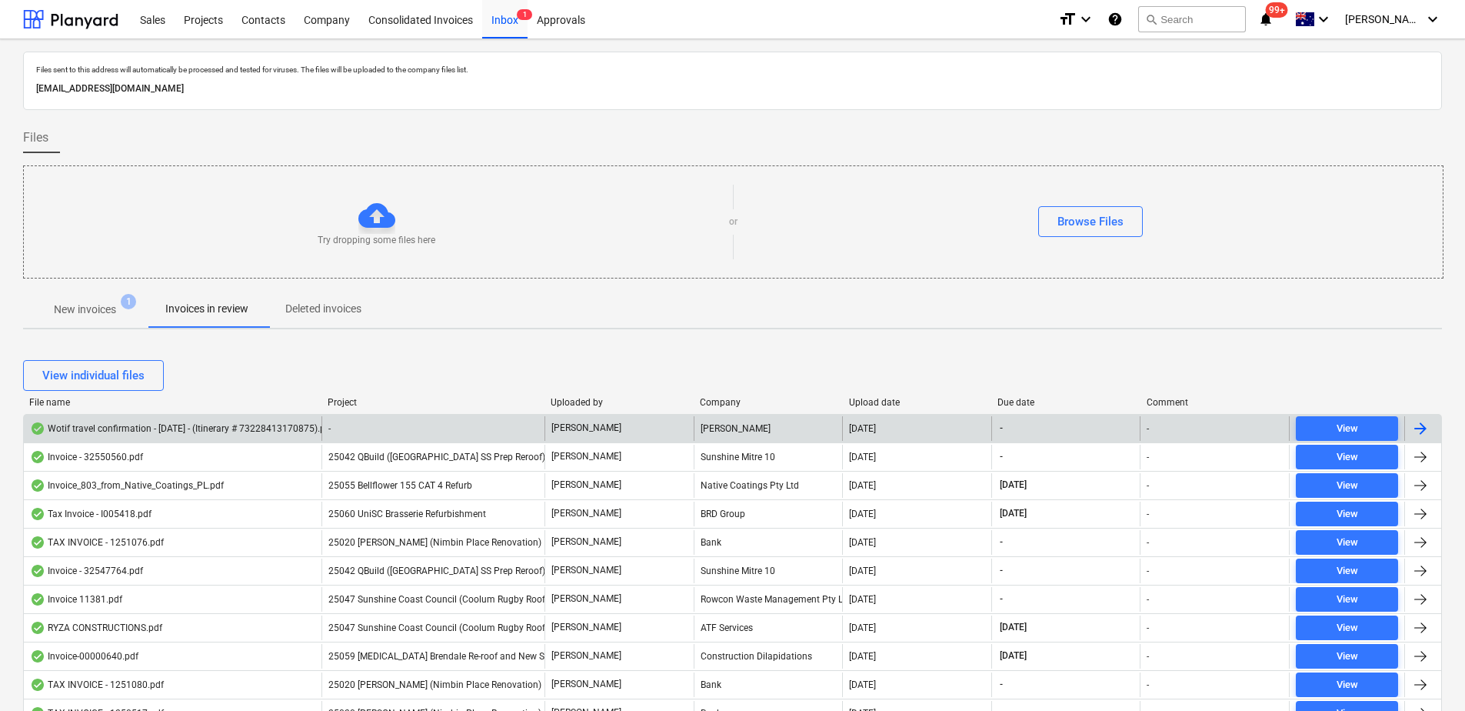
click at [454, 426] on div "-" at bounding box center [433, 428] width 223 height 25
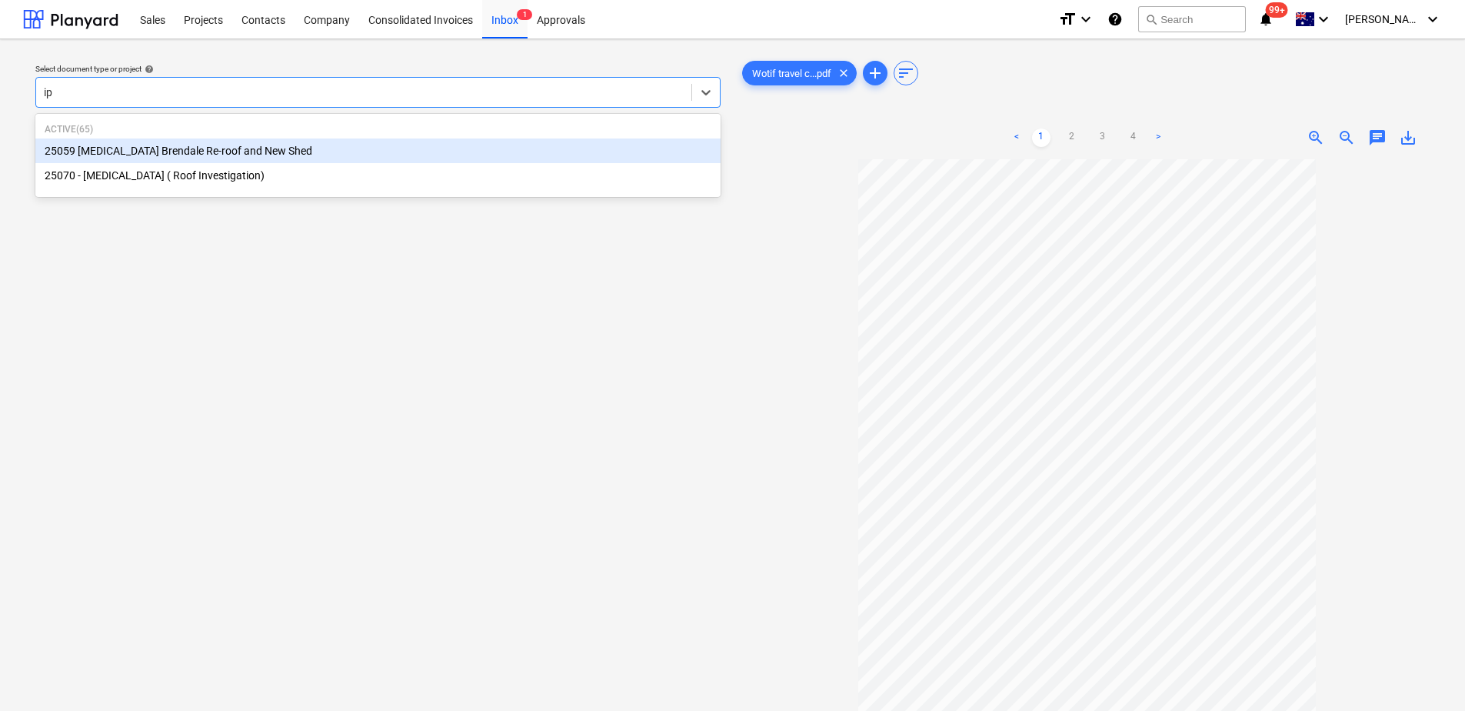
type input "ipl"
click at [149, 146] on div "25059 [MEDICAL_DATA] Brendale Re-roof and New Shed" at bounding box center [377, 150] width 685 height 25
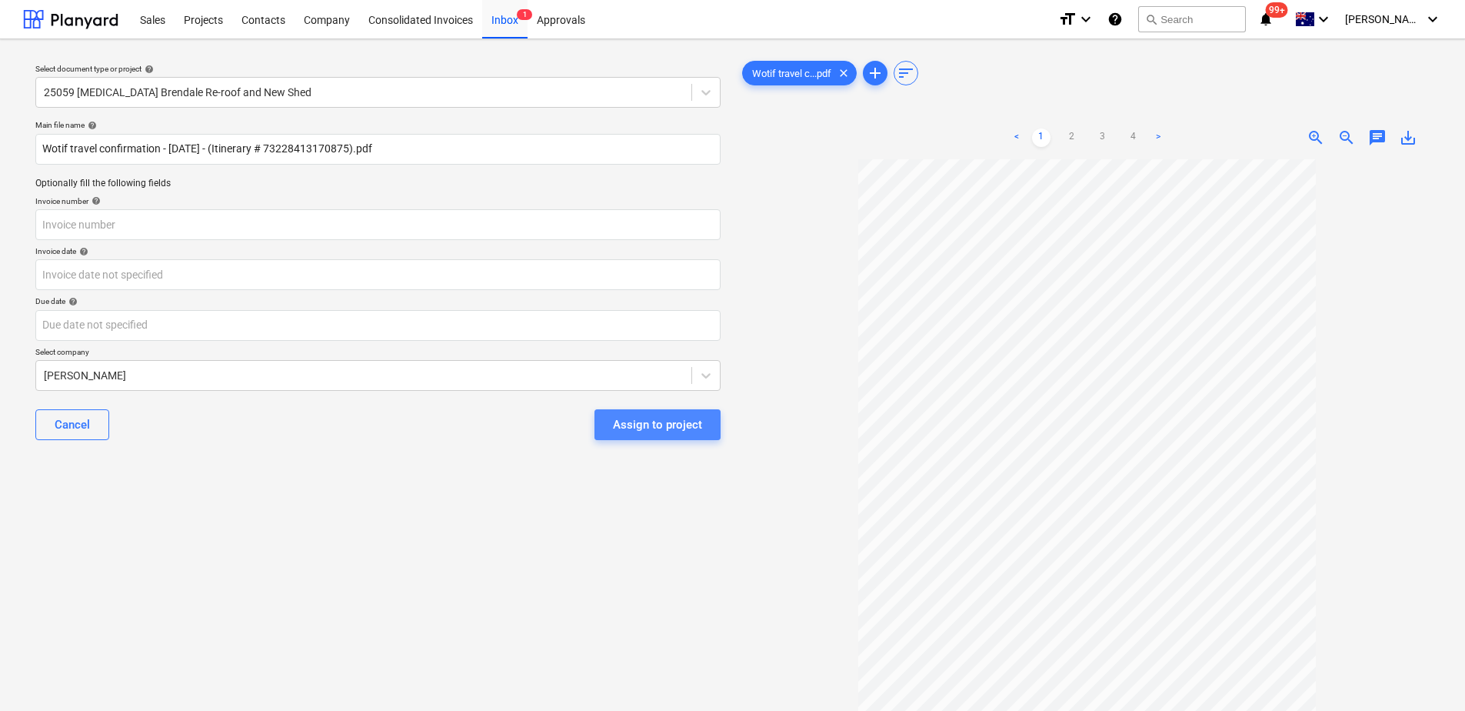
click at [678, 431] on div "Assign to project" at bounding box center [657, 425] width 89 height 20
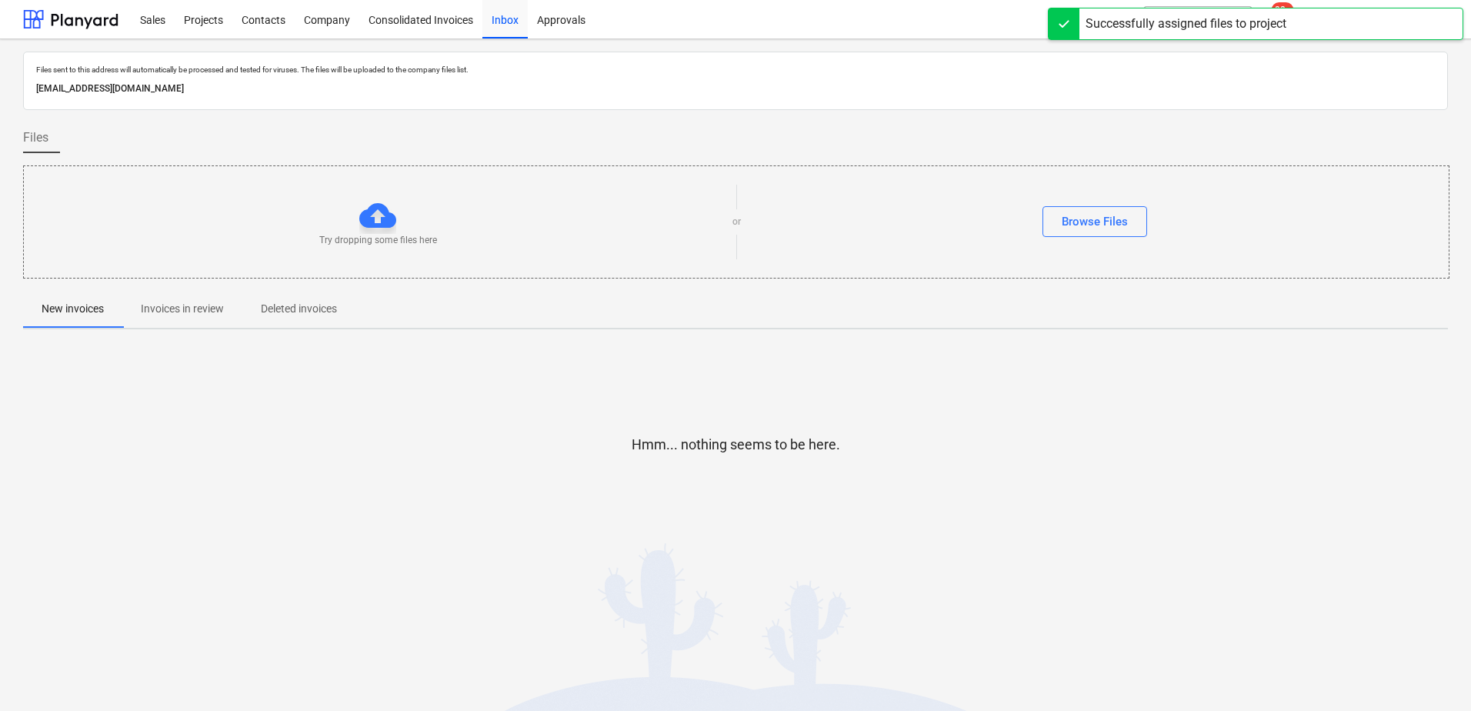
click at [190, 315] on p "Invoices in review" at bounding box center [182, 309] width 83 height 16
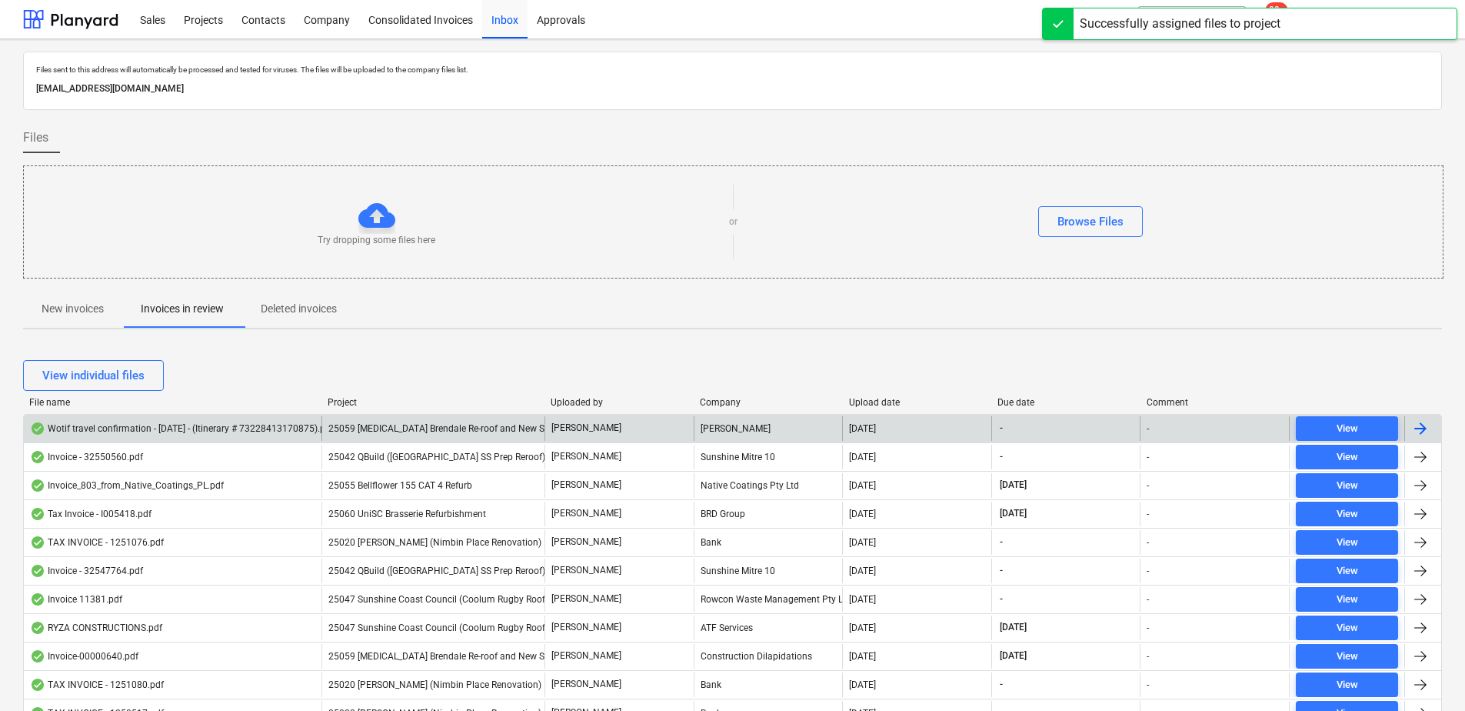
click at [400, 432] on span "25059 [MEDICAL_DATA] Brendale Re-roof and New Shed" at bounding box center [444, 428] width 232 height 11
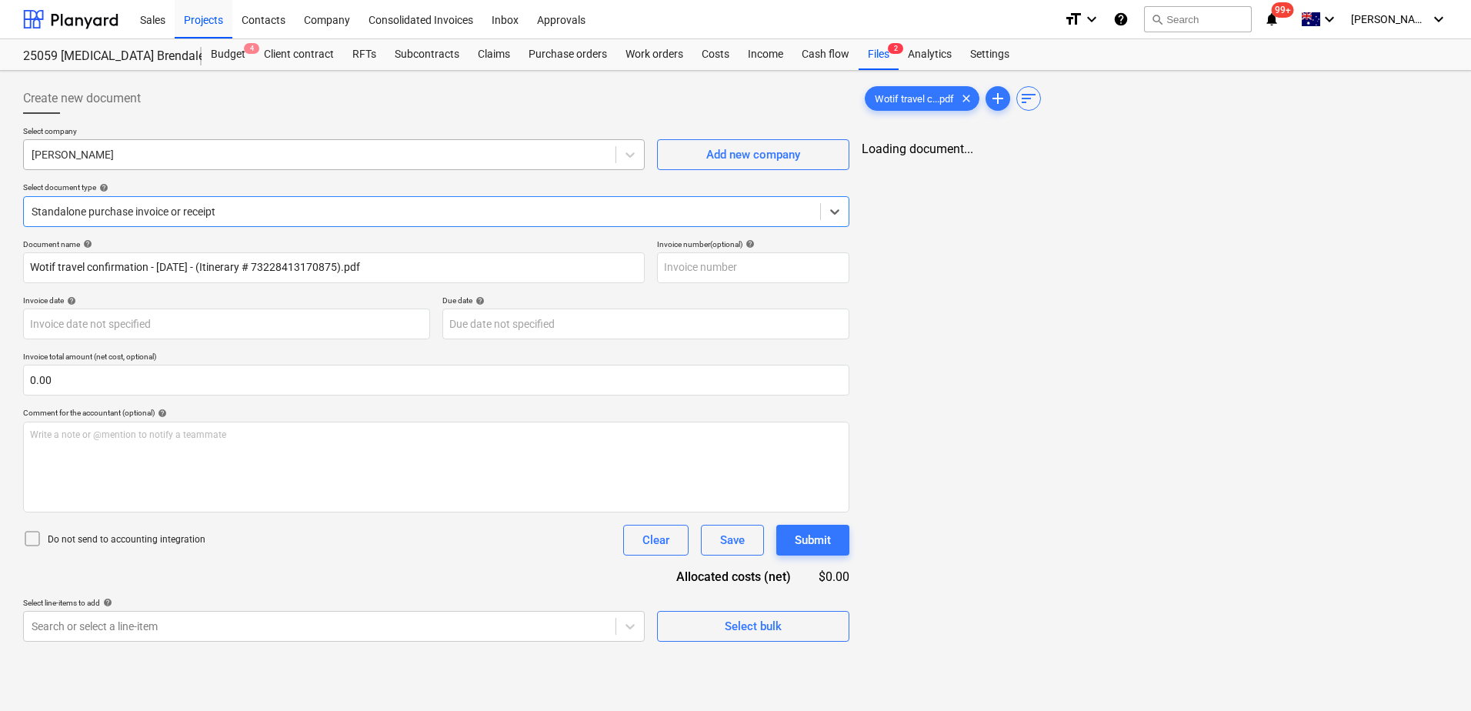
click at [106, 156] on div at bounding box center [320, 154] width 576 height 15
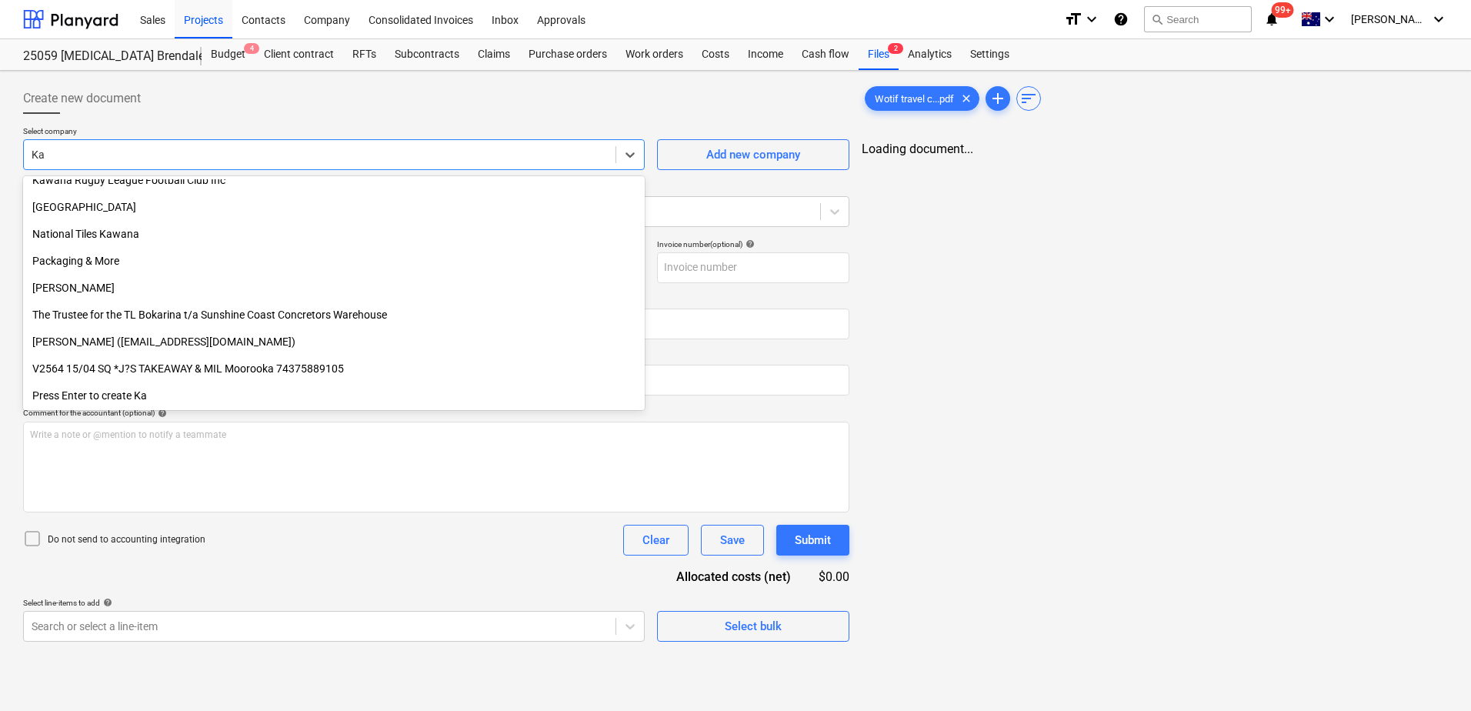
scroll to position [308, 0]
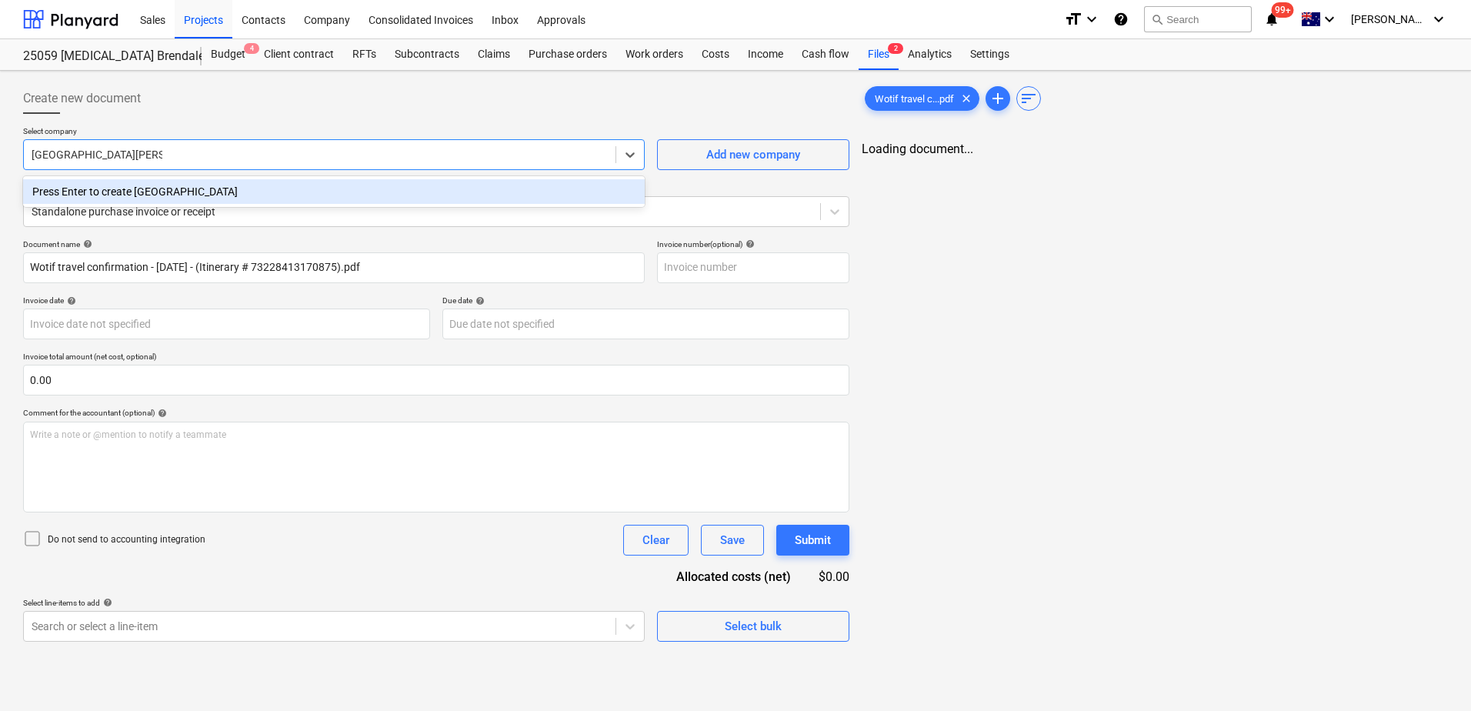
type input "[GEOGRAPHIC_DATA]"
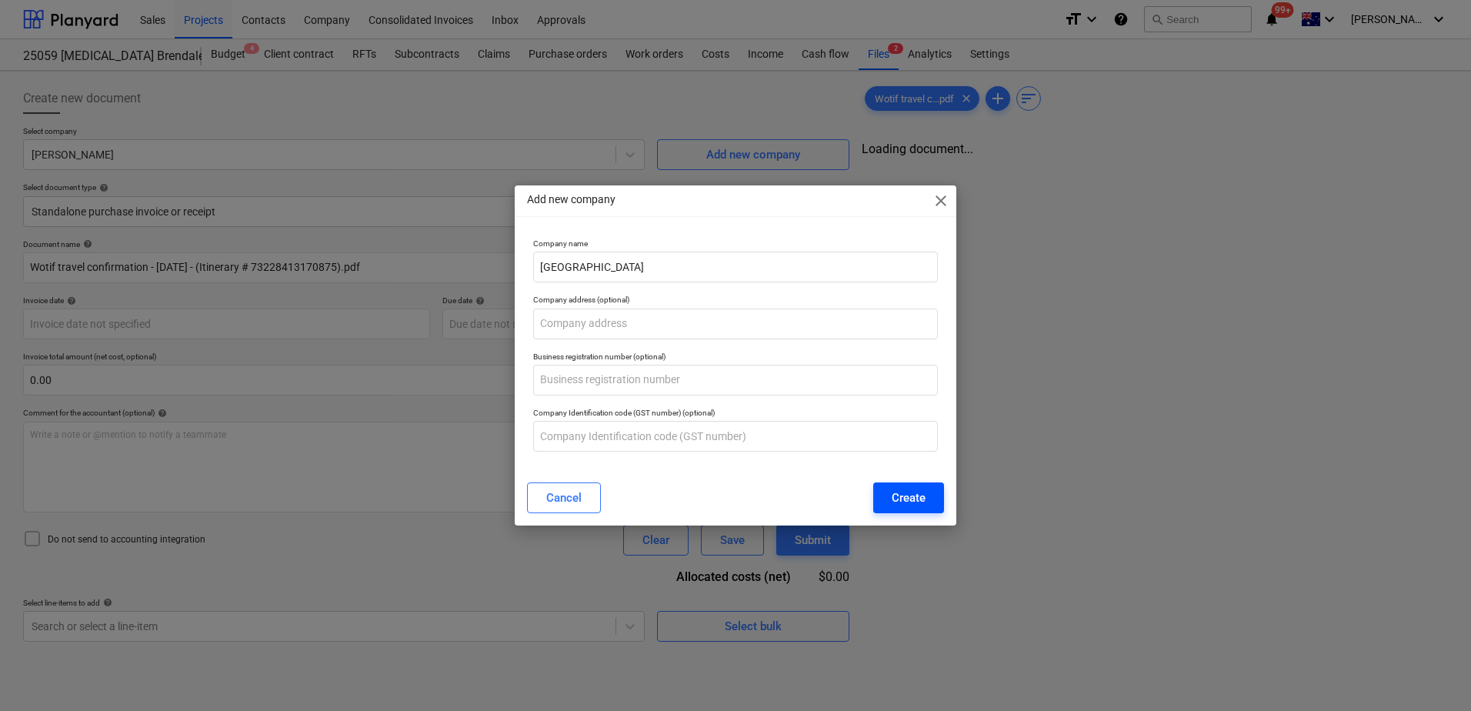
click at [920, 502] on div "Create" at bounding box center [909, 498] width 34 height 20
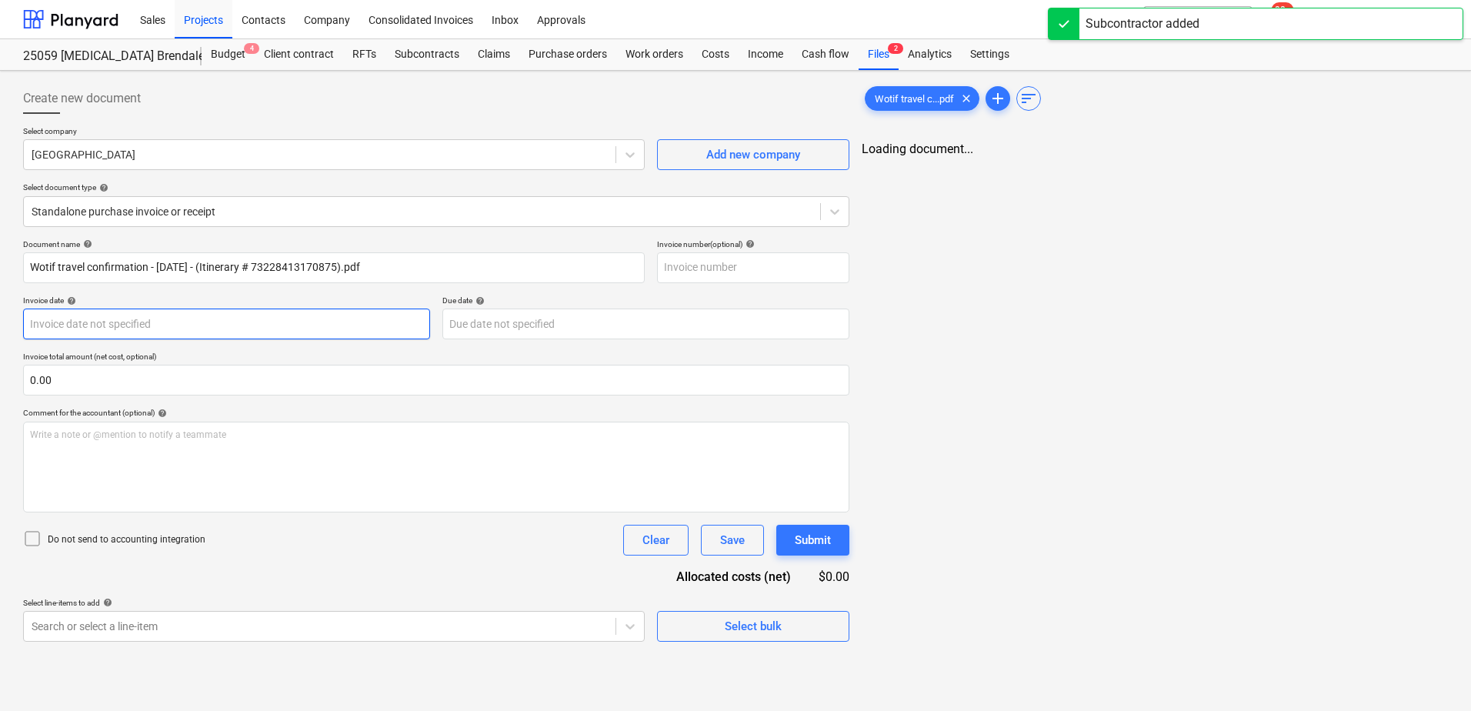
click at [160, 325] on body "Sales Projects Contacts Company Consolidated Invoices Inbox Approvals format_si…" at bounding box center [735, 355] width 1471 height 711
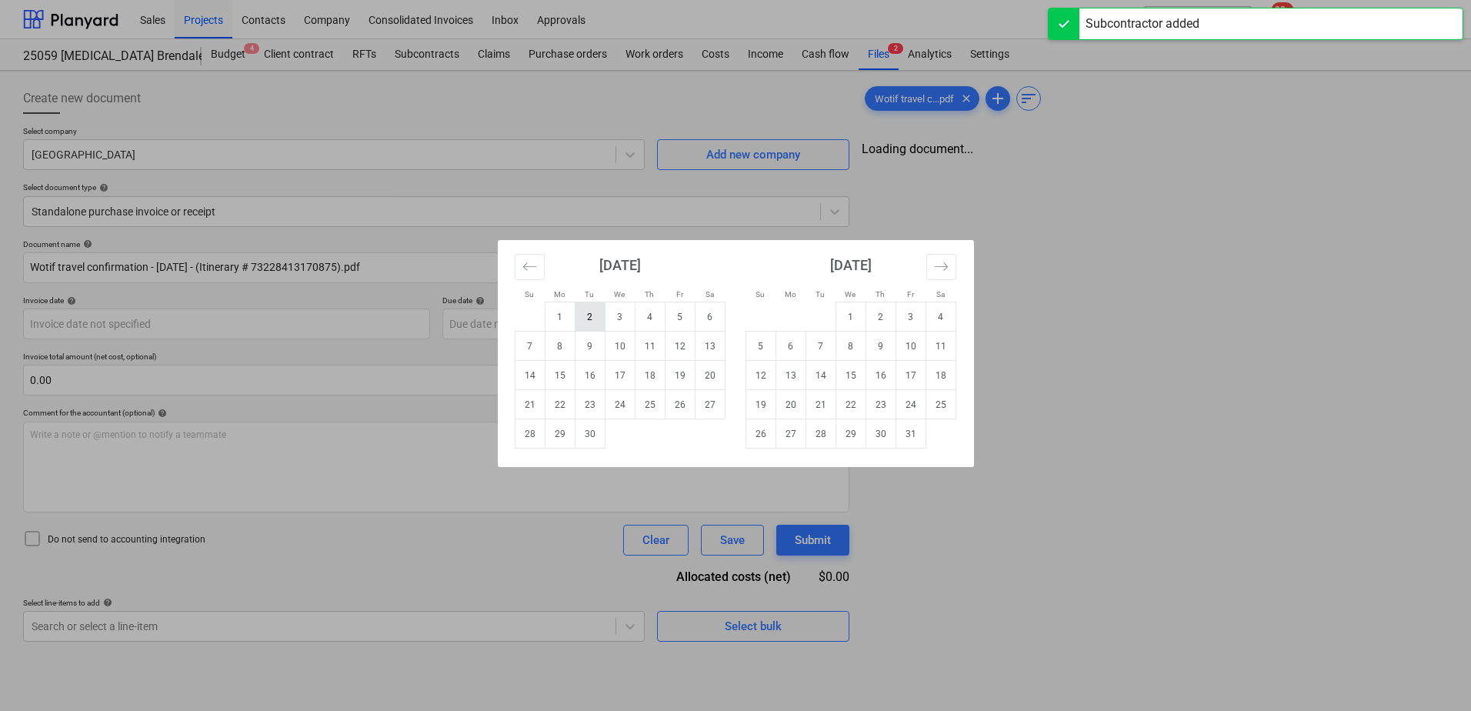
click at [585, 317] on td "2" at bounding box center [590, 316] width 30 height 29
type input "[DATE]"
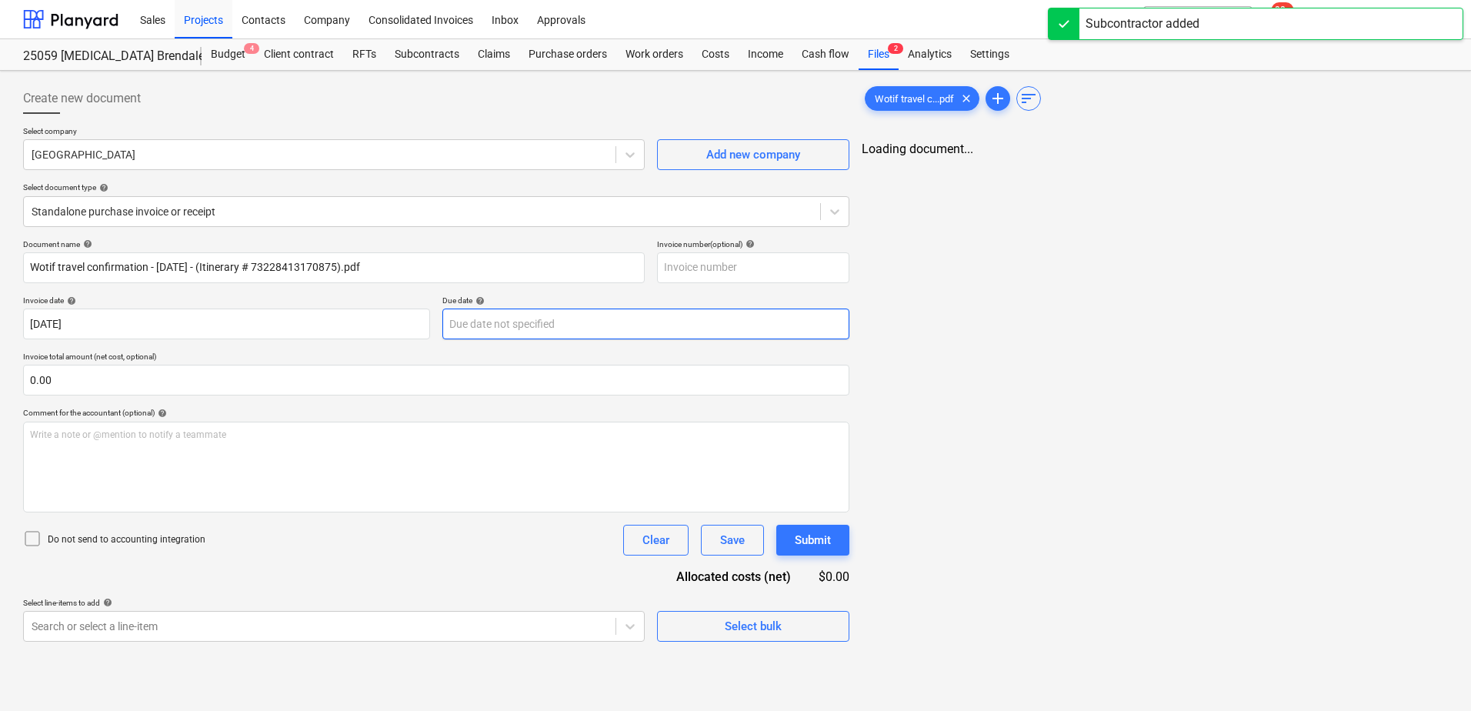
click at [532, 325] on body "Sales Projects Contacts Company Consolidated Invoices Inbox Approvals format_si…" at bounding box center [735, 355] width 1471 height 711
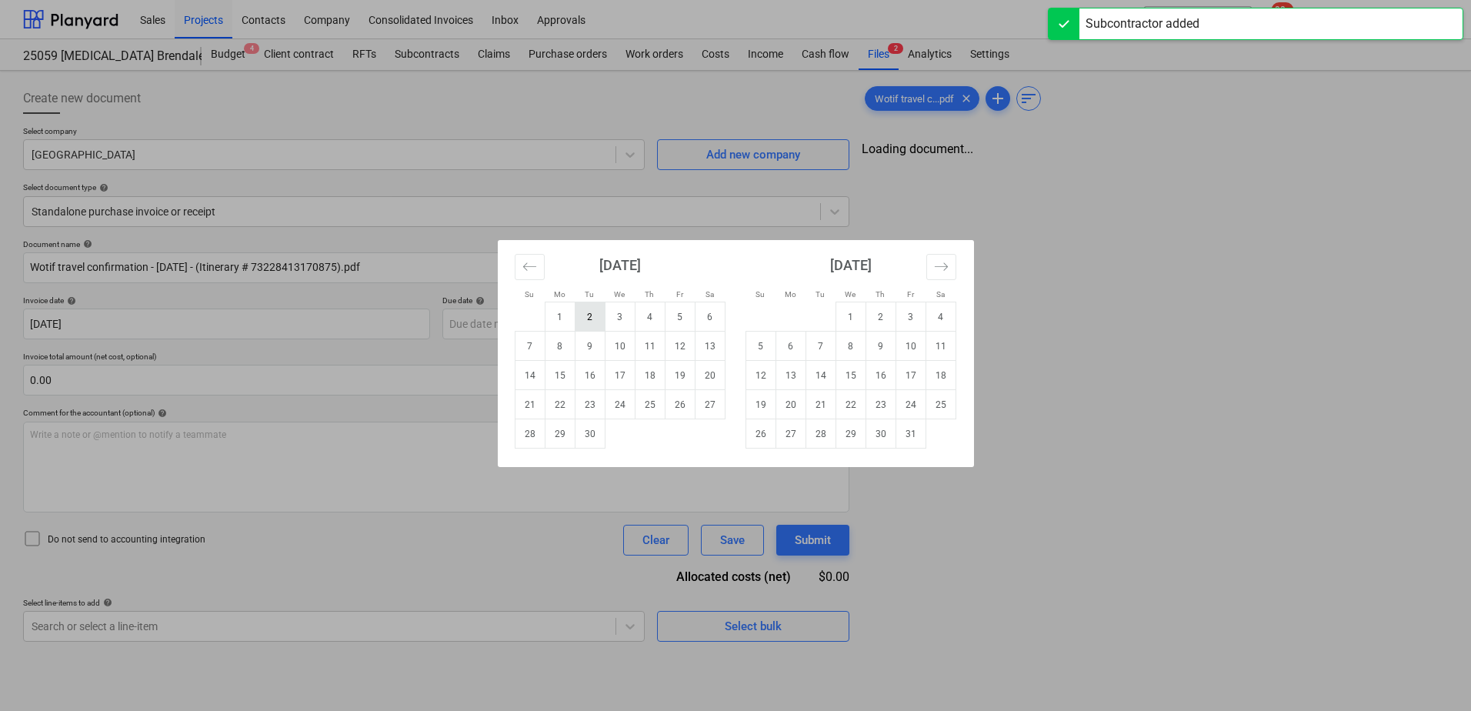
click at [589, 315] on td "2" at bounding box center [590, 316] width 30 height 29
type input "[DATE]"
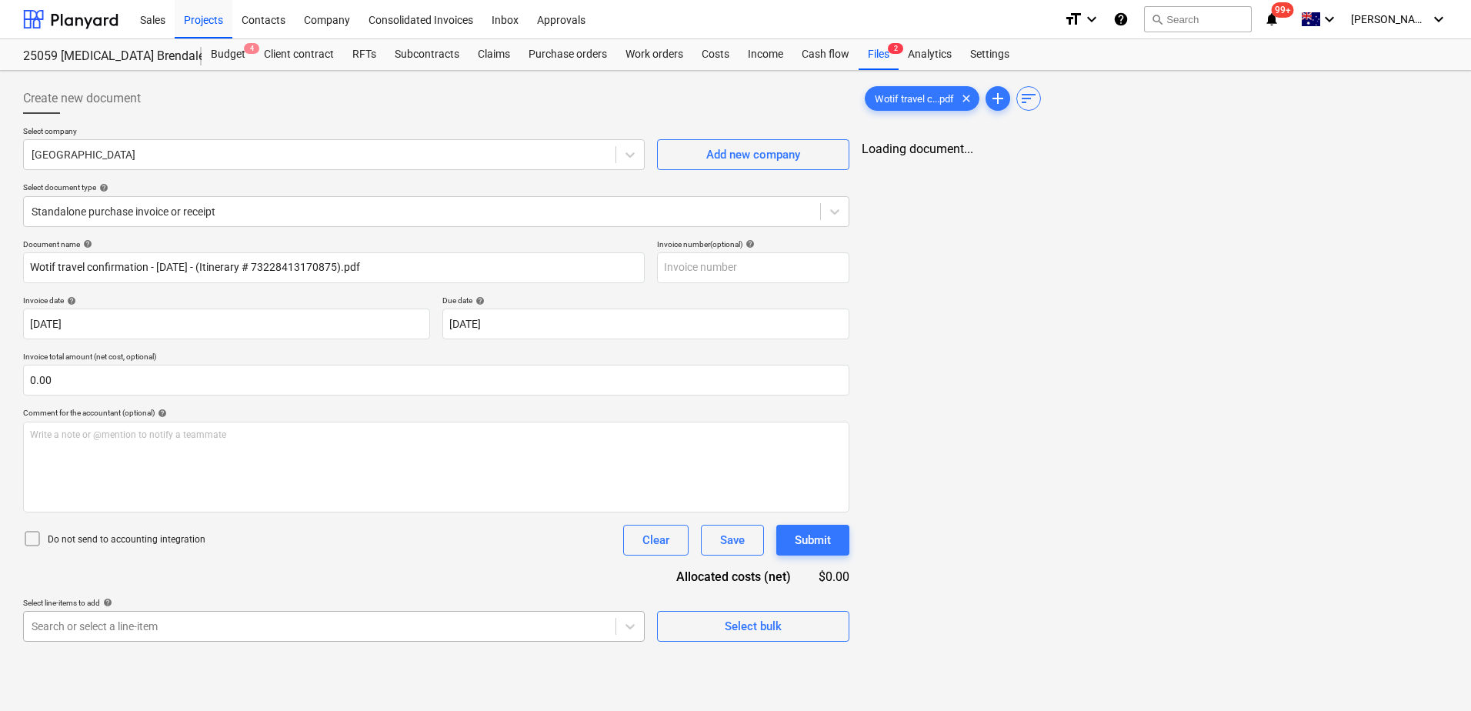
click at [312, 628] on body "Sales Projects Contacts Company Consolidated Invoices Inbox Approvals format_si…" at bounding box center [735, 355] width 1471 height 711
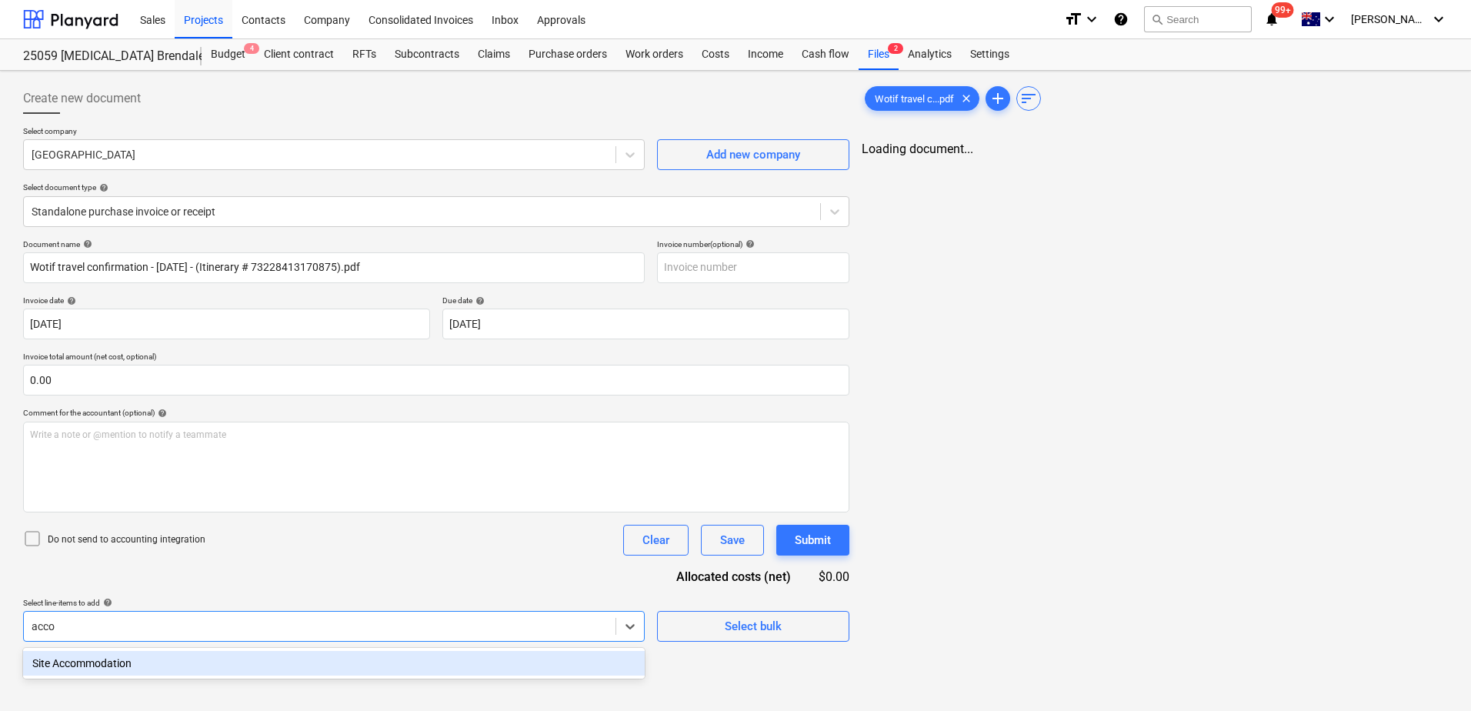
type input "accom"
click at [306, 663] on div "Site Accommodation" at bounding box center [334, 663] width 622 height 25
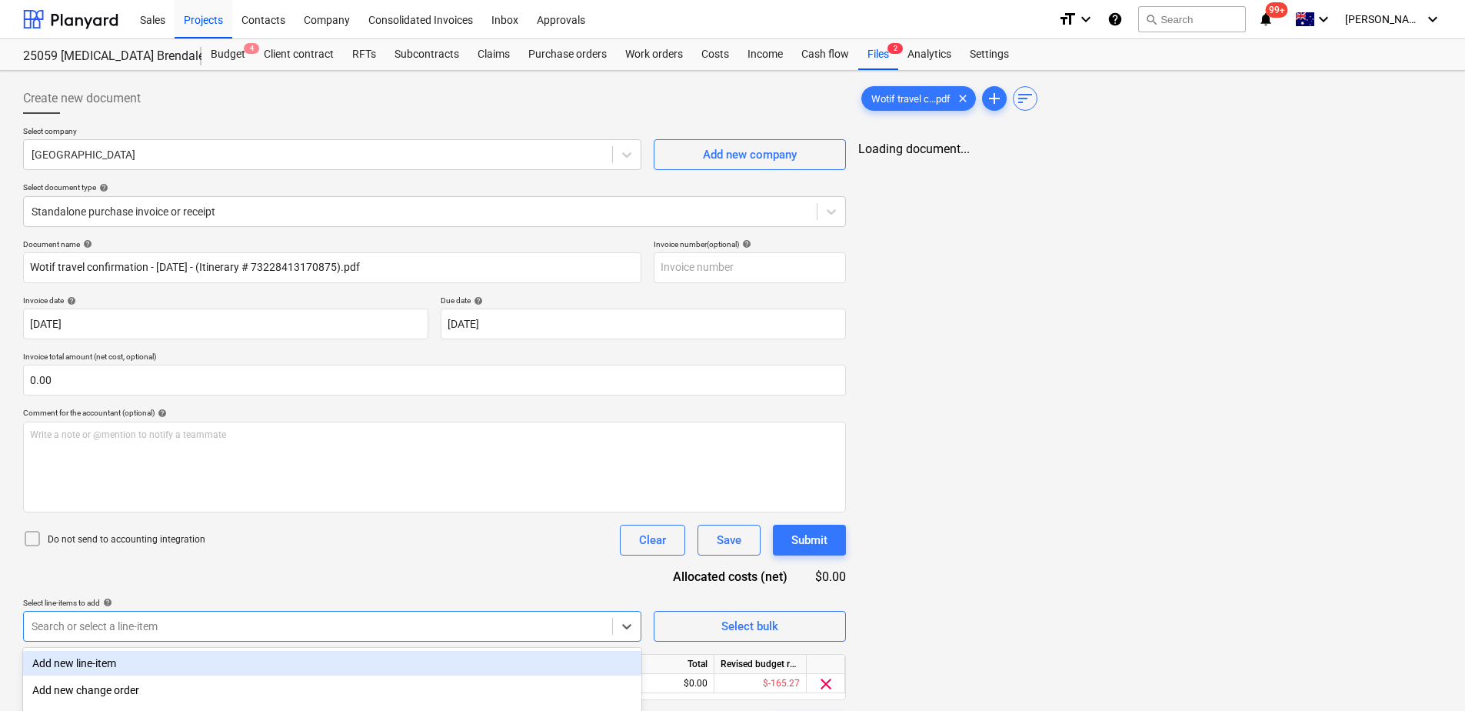
click at [328, 557] on div "Document name help Wotif travel confirmation - [DATE] - (Itinerary # 7322841317…" at bounding box center [434, 491] width 823 height 504
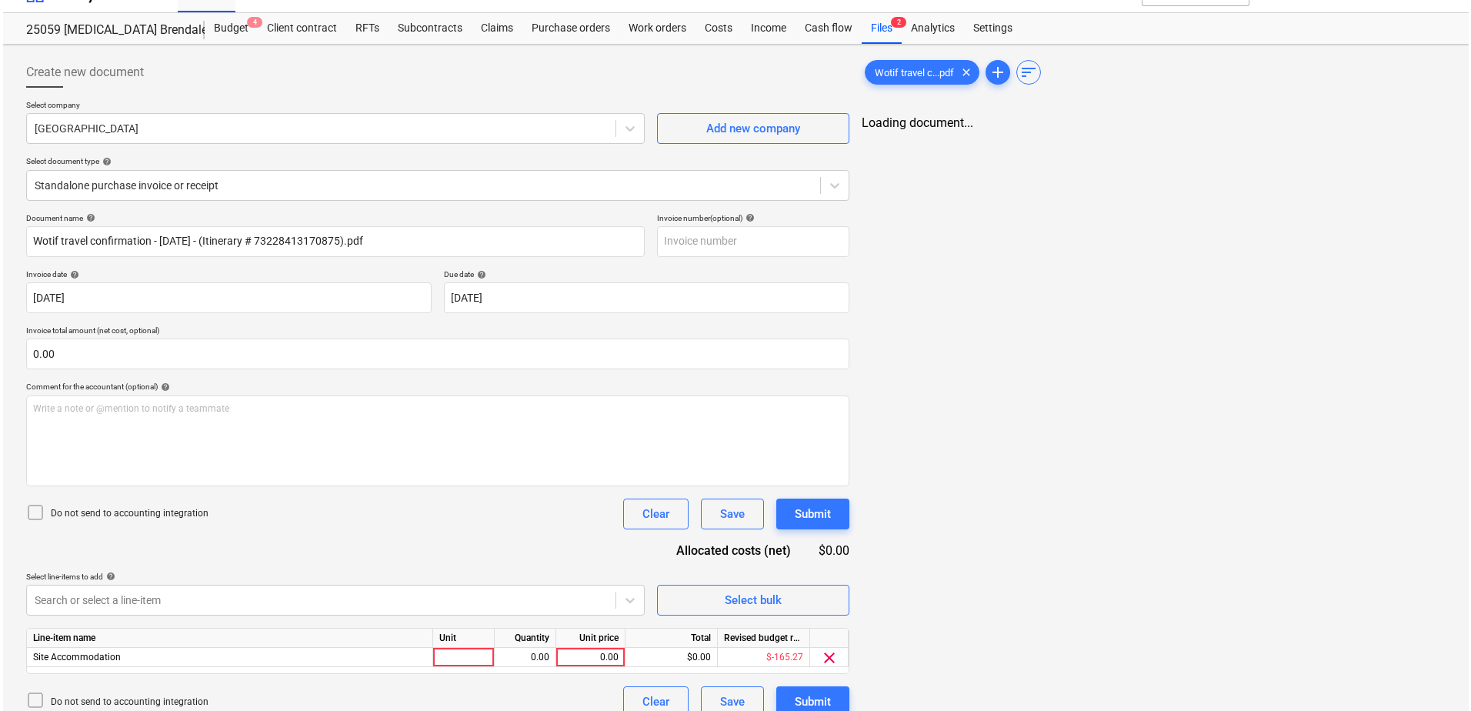
scroll to position [45, 0]
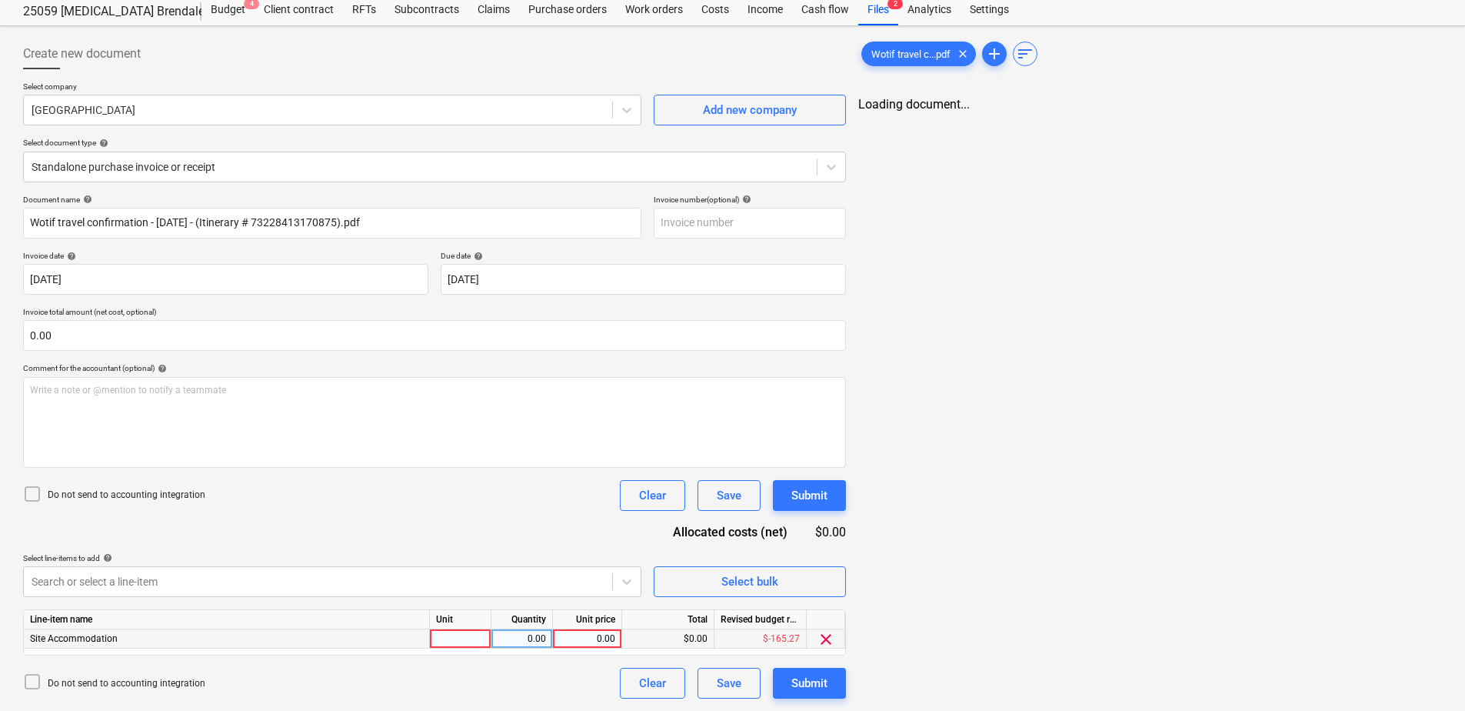
click at [454, 642] on div at bounding box center [461, 638] width 62 height 19
type input "Item"
click at [582, 635] on div "0.00" at bounding box center [587, 638] width 56 height 19
type input "185.43"
click at [828, 688] on button "Submit" at bounding box center [809, 683] width 73 height 31
